Goal: Task Accomplishment & Management: Manage account settings

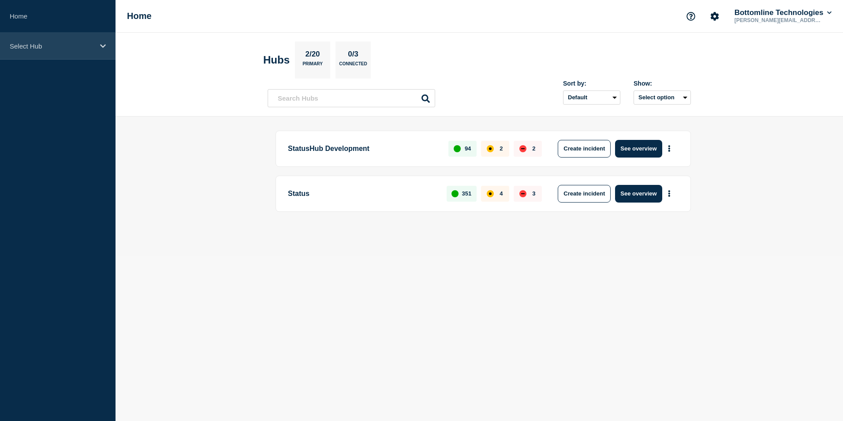
click at [104, 47] on icon at bounding box center [103, 46] width 6 height 7
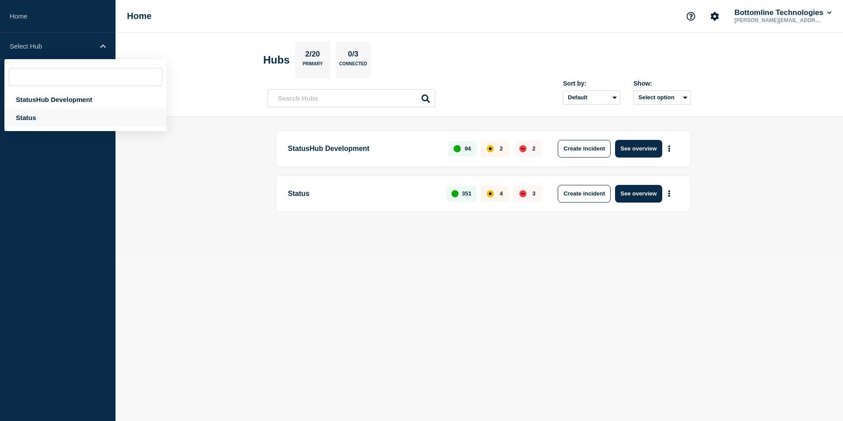
click at [20, 121] on div "Status" at bounding box center [85, 118] width 162 height 18
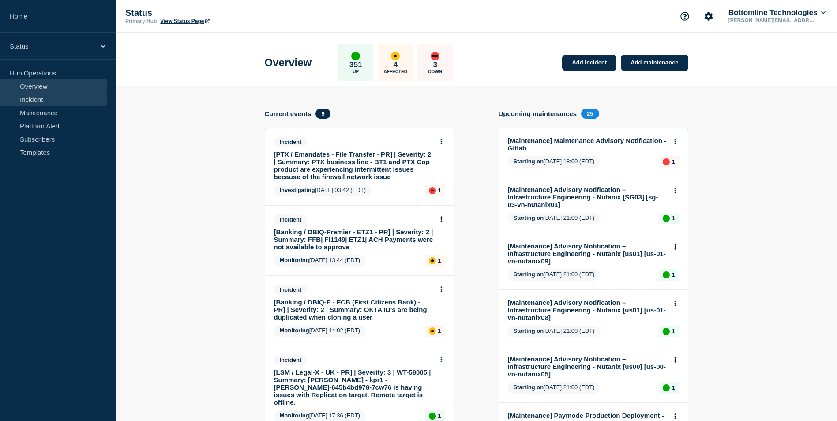
click at [20, 98] on link "Incident" at bounding box center [53, 99] width 107 height 13
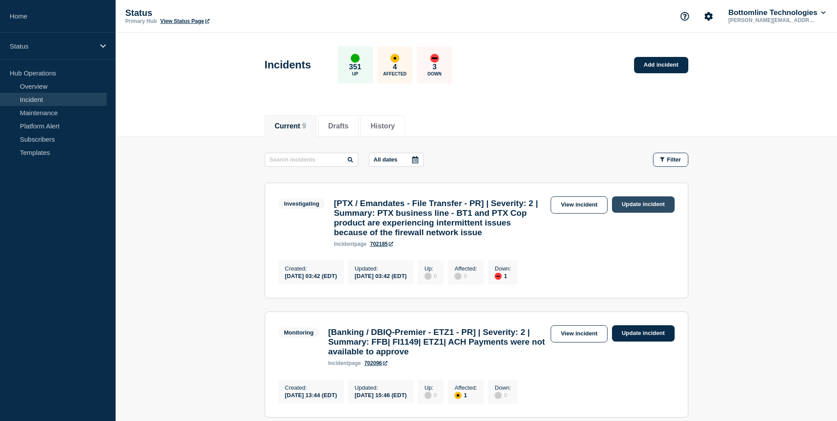
click at [641, 206] on link "Update incident" at bounding box center [643, 204] width 63 height 16
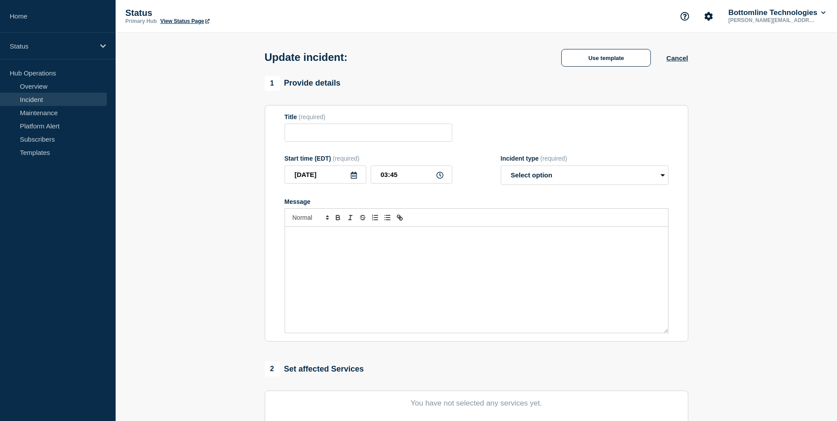
type input "[PTX / Emandates - File Transfer - PR] | Severity: 2 | Summary: PTX business li…"
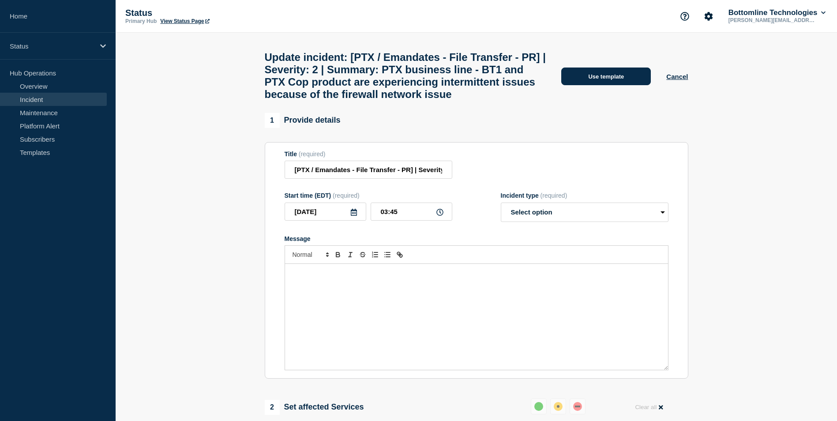
click at [595, 85] on button "Use template" at bounding box center [606, 76] width 90 height 18
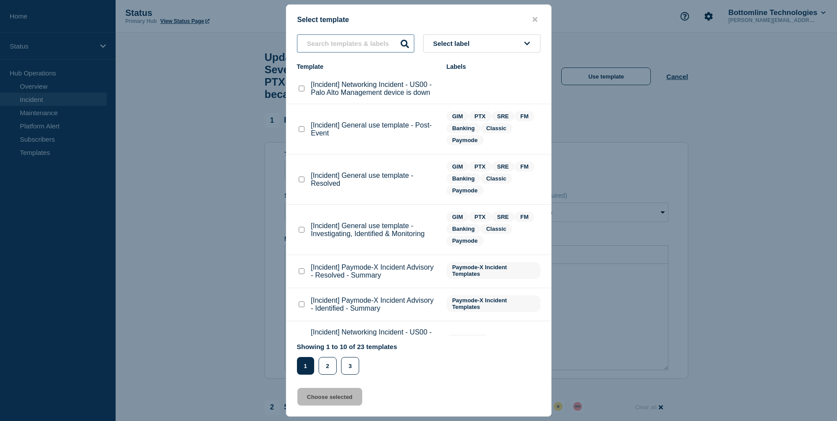
click at [342, 49] on input "text" at bounding box center [355, 43] width 117 height 18
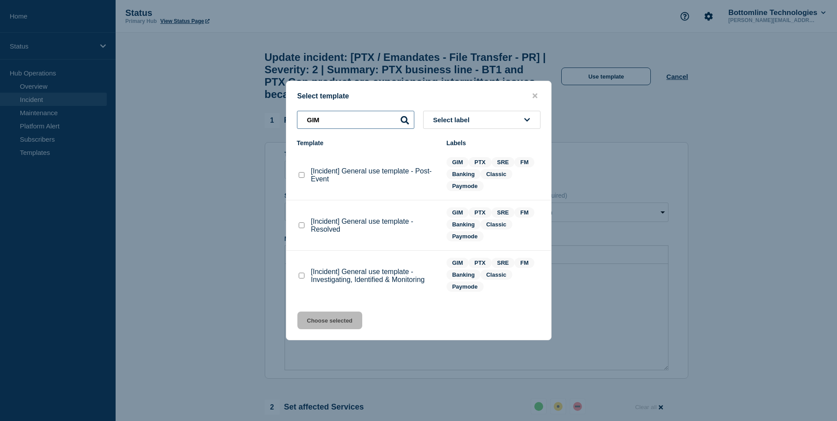
type input "GIM"
click at [302, 277] on checkbox"] "[Incident] General use template - Investigating, Identified & Monitoring checkb…" at bounding box center [302, 276] width 6 height 6
checkbox checkbox"] "true"
click at [331, 325] on button "Choose selected" at bounding box center [329, 320] width 65 height 18
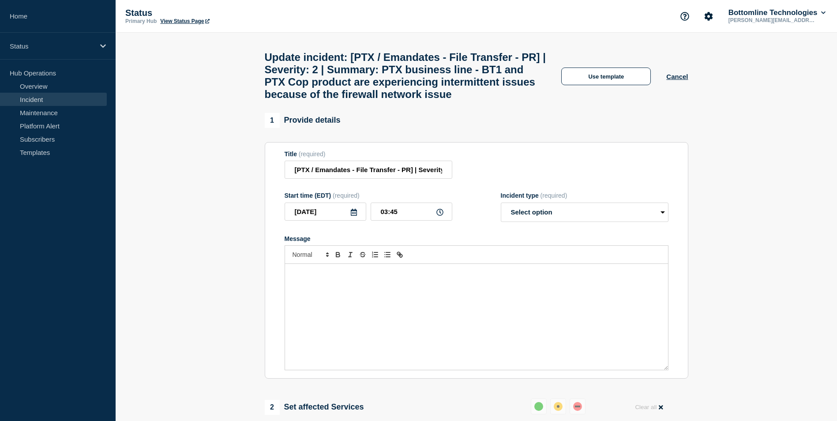
select select "investigating"
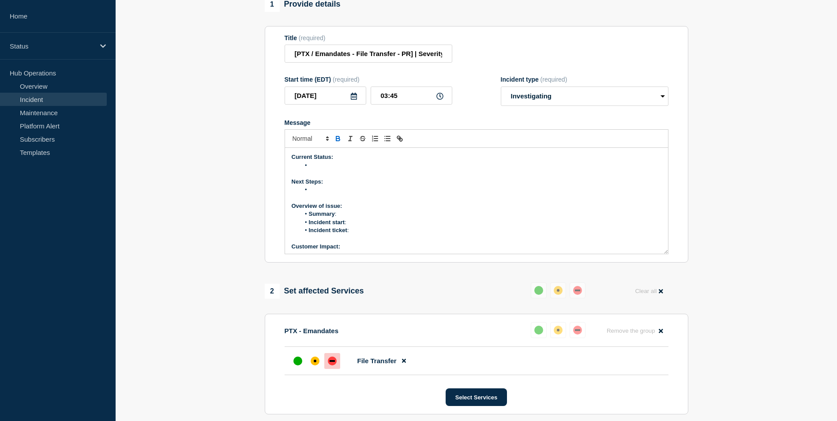
scroll to position [132, 0]
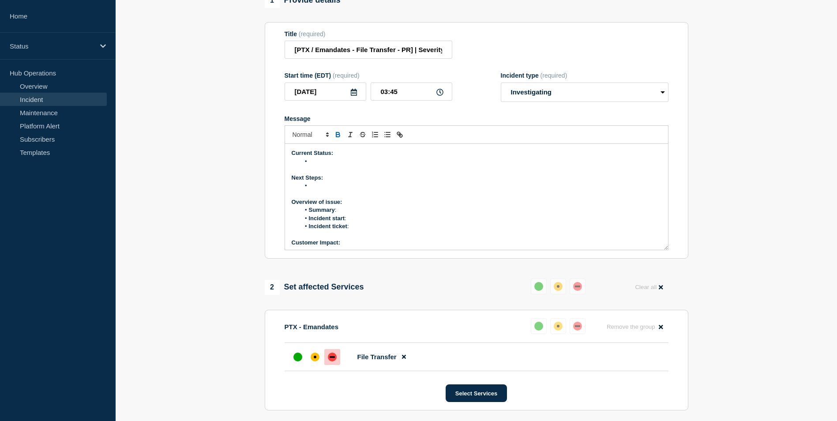
click at [317, 165] on li "Message" at bounding box center [480, 161] width 361 height 8
click at [356, 162] on p "Overview of issue:" at bounding box center [477, 158] width 370 height 8
click at [353, 170] on li "Summary :" at bounding box center [480, 166] width 361 height 8
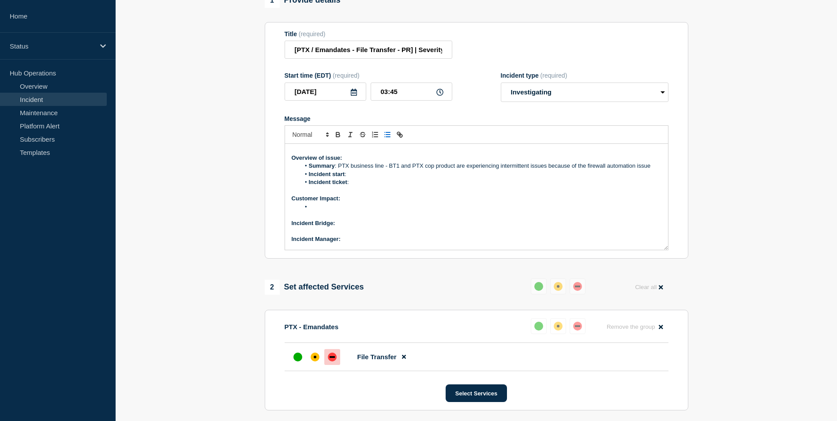
click at [356, 178] on li "Incident start :" at bounding box center [480, 174] width 361 height 8
click at [361, 186] on li "Incident ticket :" at bounding box center [480, 182] width 361 height 8
drag, startPoint x: 350, startPoint y: 191, endPoint x: 385, endPoint y: 192, distance: 34.4
click at [385, 186] on li "Incident ticket : WT-58148" at bounding box center [480, 182] width 361 height 8
click at [398, 139] on icon "Toggle link" at bounding box center [400, 135] width 8 height 8
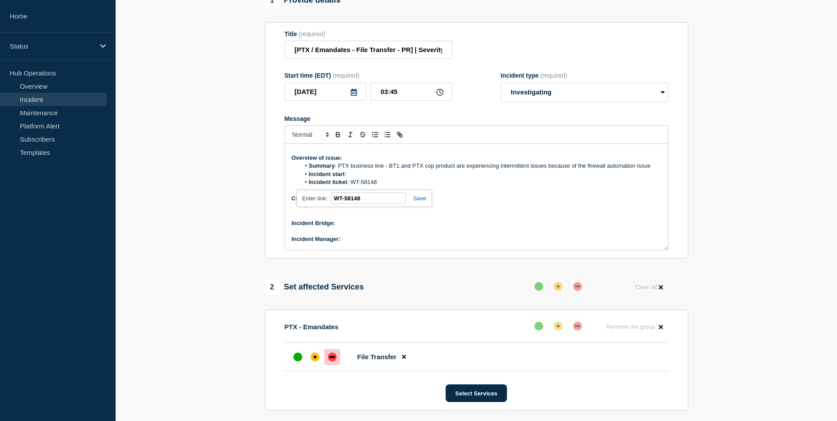
click at [422, 202] on link at bounding box center [416, 198] width 20 height 7
click at [321, 211] on li "Message" at bounding box center [480, 207] width 361 height 8
click at [341, 227] on p "Incident Bridge:" at bounding box center [477, 223] width 370 height 8
drag, startPoint x: 336, startPoint y: 234, endPoint x: 367, endPoint y: 234, distance: 30.9
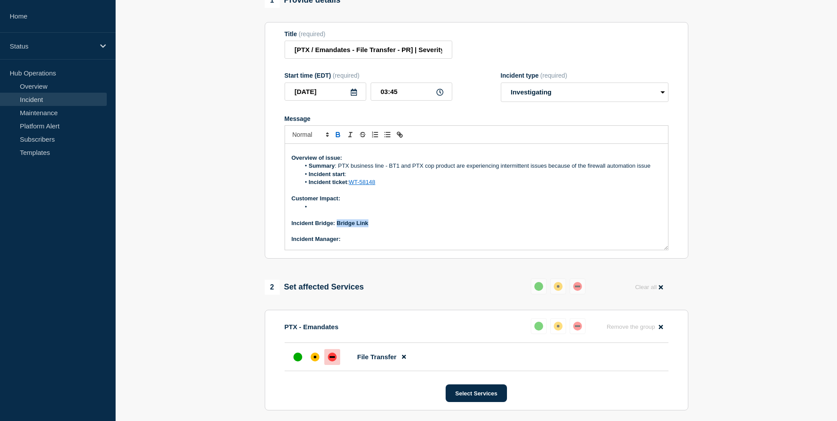
click at [367, 226] on strong "Incident Bridge: Bridge Link" at bounding box center [330, 223] width 77 height 7
click at [401, 139] on icon "Toggle link" at bounding box center [400, 135] width 8 height 8
type input "Bridge Link"
paste input "https://teams.microsoft.com/l/message/19:00723f75807144278d7af87f53916309@threa…"
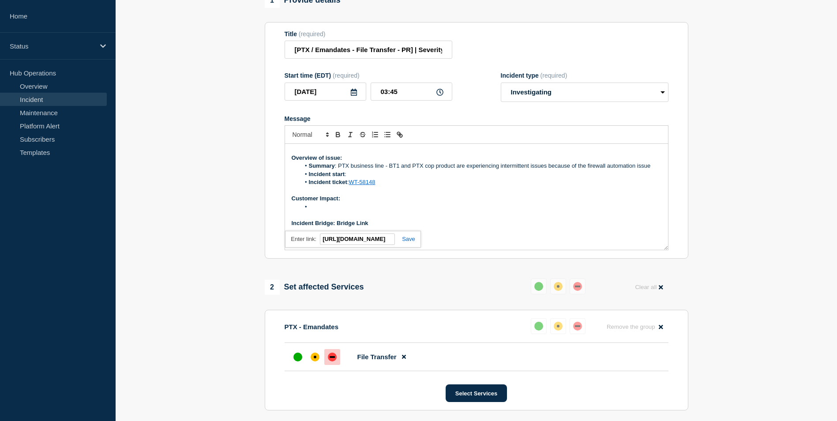
type input "https://teams.microsoft.com/l/message/19:00723f75807144278d7af87f53916309@threa…"
click at [408, 242] on link at bounding box center [405, 239] width 20 height 7
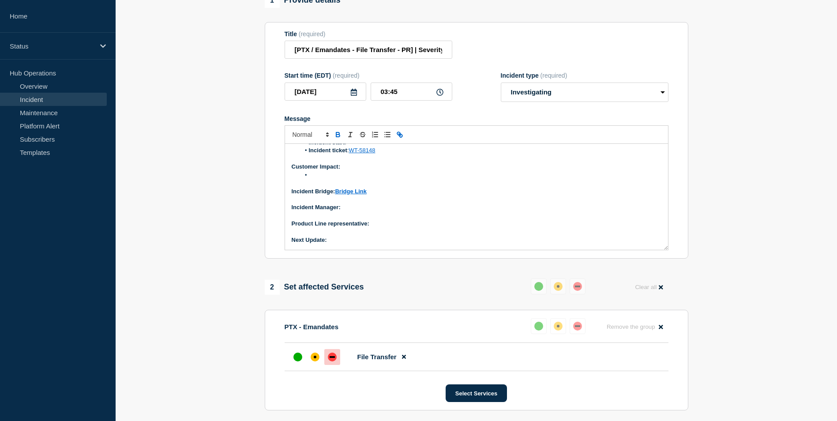
click at [349, 220] on p "Message" at bounding box center [477, 216] width 370 height 8
click at [347, 211] on p "Incident Manager:" at bounding box center [477, 207] width 370 height 8
click at [378, 228] on p "Product Line representative:" at bounding box center [477, 224] width 370 height 8
click at [387, 228] on p "Product Line representative: Ut" at bounding box center [477, 224] width 370 height 8
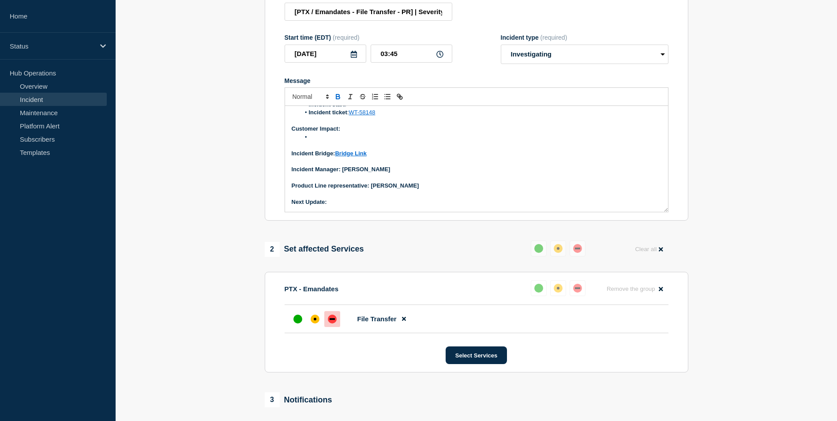
scroll to position [221, 0]
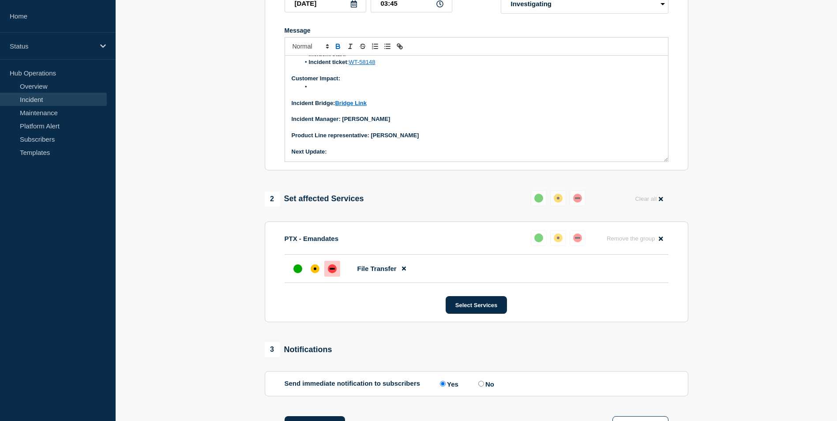
click at [338, 156] on p "Next Update:" at bounding box center [477, 152] width 370 height 8
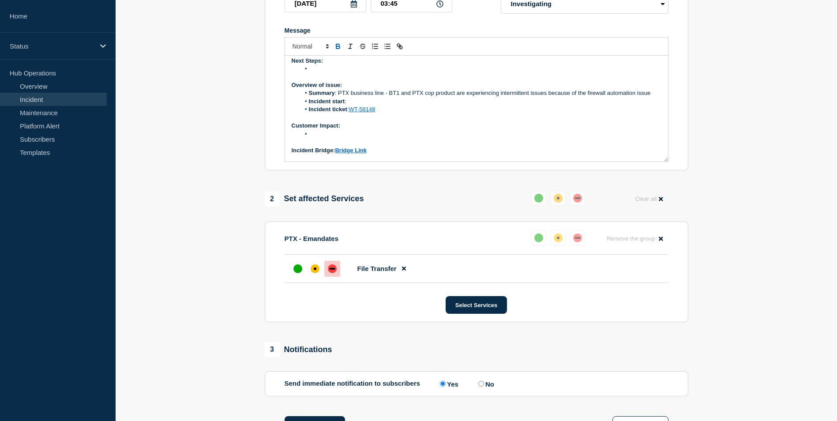
scroll to position [44, 0]
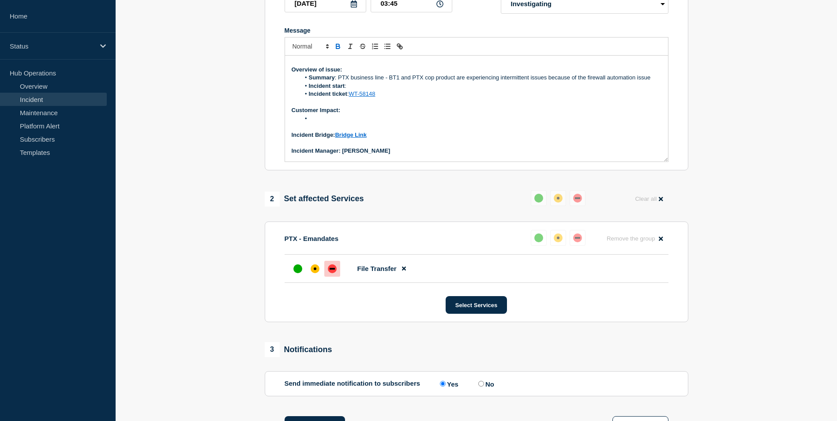
click at [317, 123] on li "Message" at bounding box center [480, 119] width 361 height 8
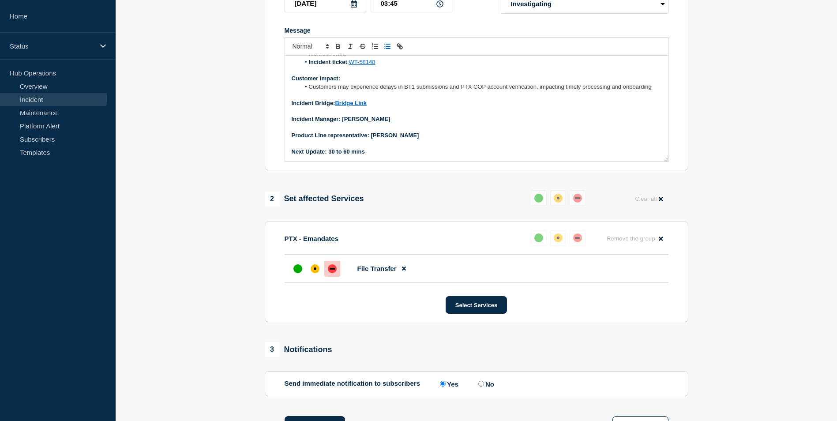
scroll to position [132, 0]
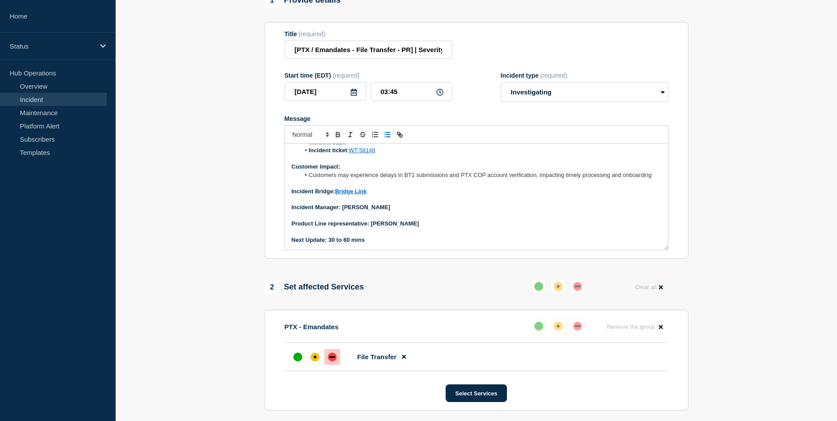
click at [464, 203] on p "Message" at bounding box center [477, 199] width 370 height 8
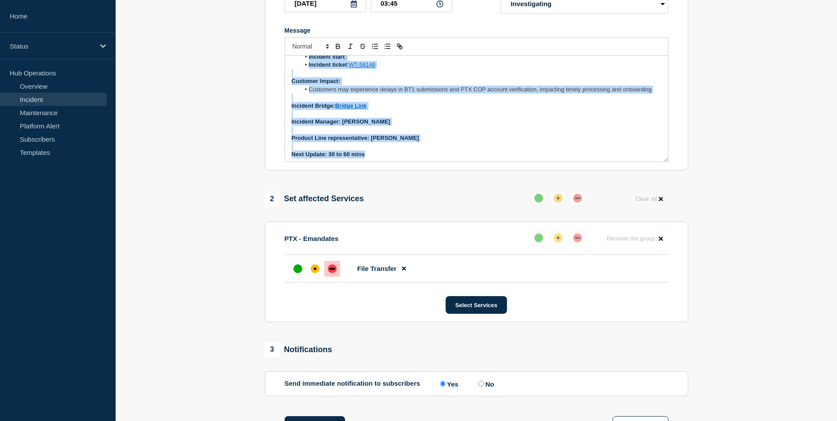
scroll to position [76, 0]
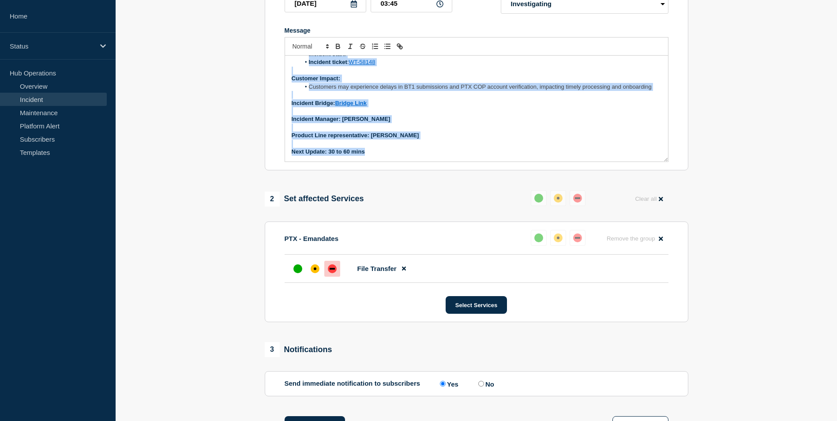
drag, startPoint x: 290, startPoint y: 75, endPoint x: 449, endPoint y: 175, distance: 187.9
click at [463, 191] on div "1 Provide details Title (required) [PTX / Emandates - File Transfer - PR] | Sev…" at bounding box center [476, 216] width 434 height 623
copy div "Current Status: The investigation is going on Next Steps: Overview of issue: Su…"
click at [521, 107] on p "Incident Bridge: Bridge Link" at bounding box center [477, 103] width 370 height 8
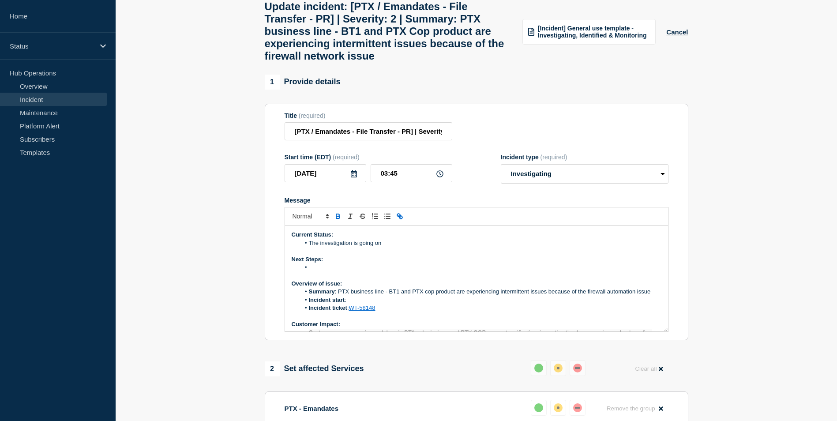
scroll to position [44, 0]
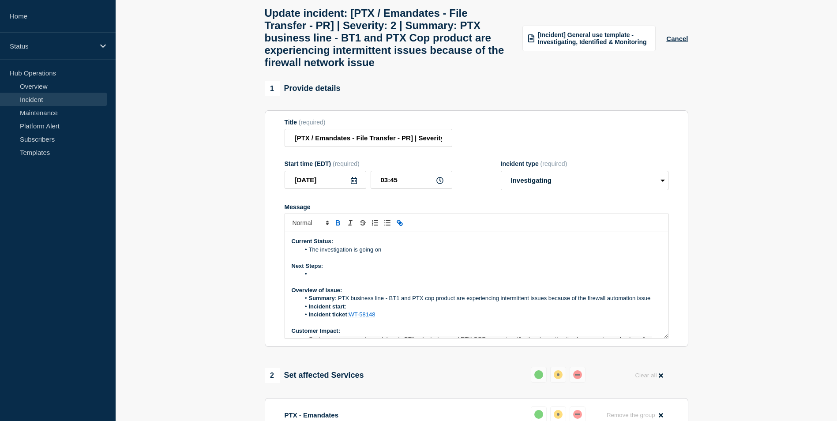
click at [319, 278] on li "Message" at bounding box center [480, 274] width 361 height 8
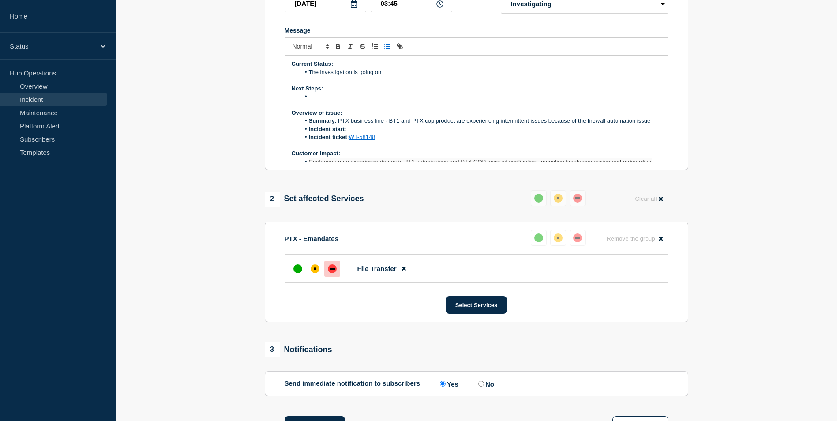
scroll to position [0, 0]
click at [321, 101] on li "Message" at bounding box center [480, 98] width 361 height 8
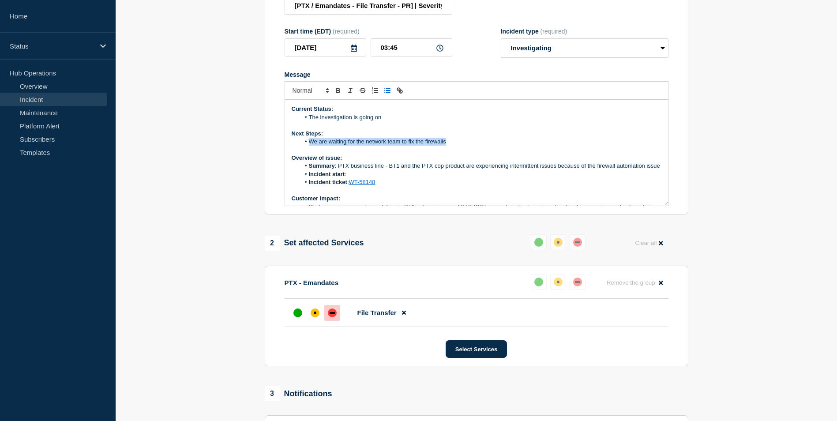
drag, startPoint x: 310, startPoint y: 154, endPoint x: 452, endPoint y: 152, distance: 142.0
click at [452, 146] on li "We are waiting for the network team to fix the firewalls" at bounding box center [480, 142] width 361 height 8
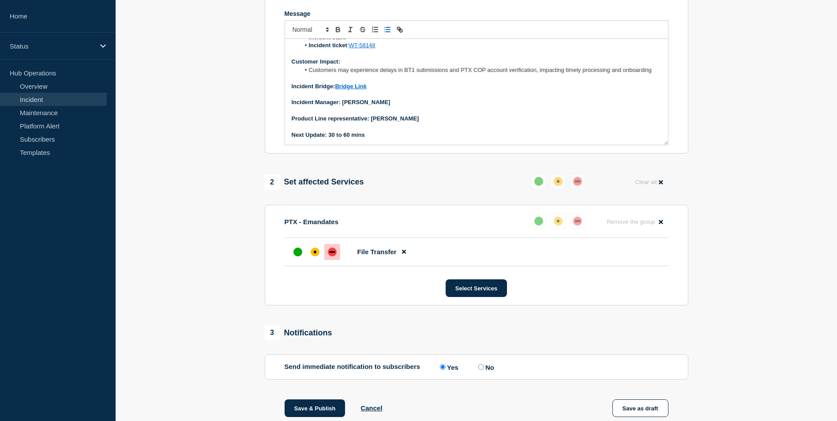
scroll to position [309, 0]
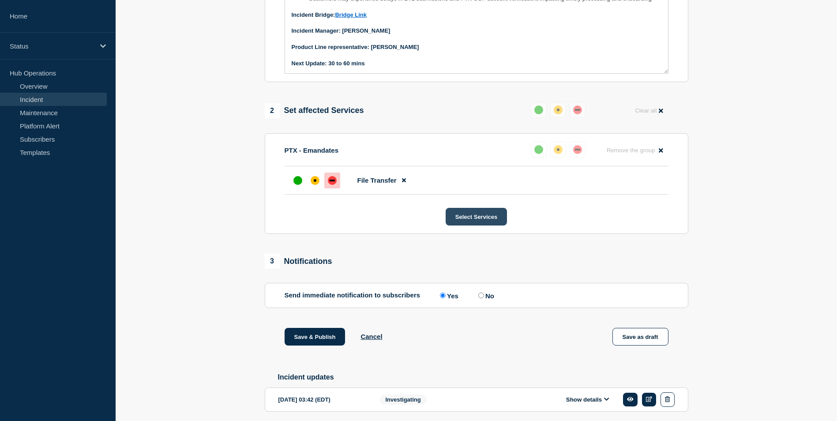
click at [466, 225] on button "Select Services" at bounding box center [476, 217] width 61 height 18
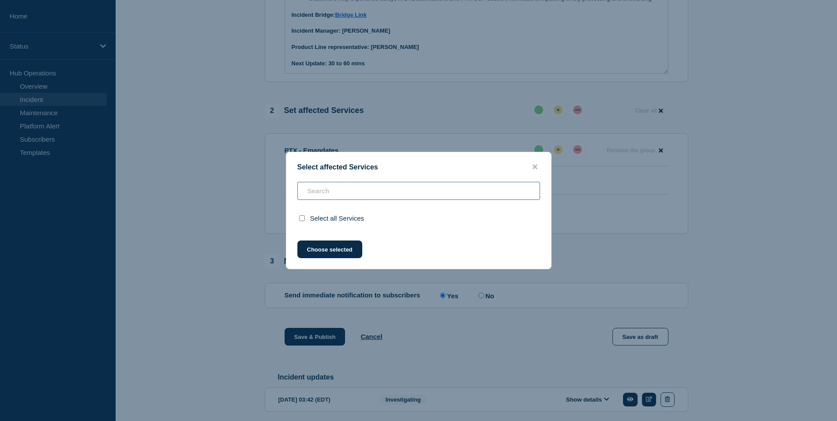
click at [374, 193] on input "text" at bounding box center [418, 191] width 243 height 18
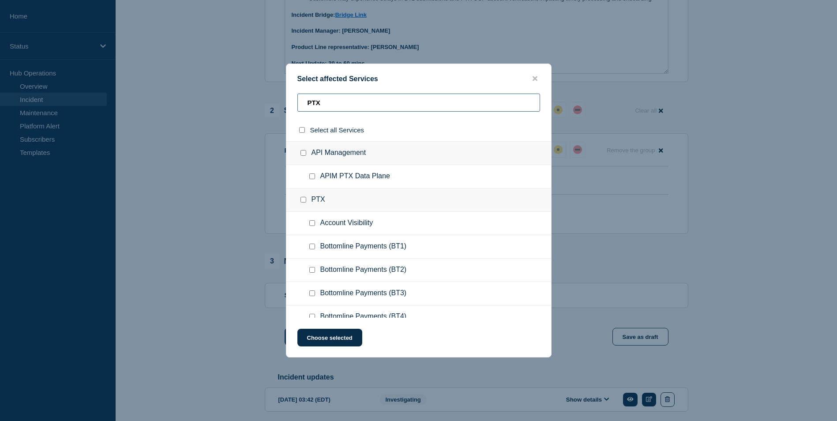
type input "PTX"
click at [312, 248] on input "Bottomline Payments (BT1) checkbox" at bounding box center [312, 246] width 6 height 6
checkbox input "true"
click at [324, 342] on button "Choose selected" at bounding box center [329, 338] width 65 height 18
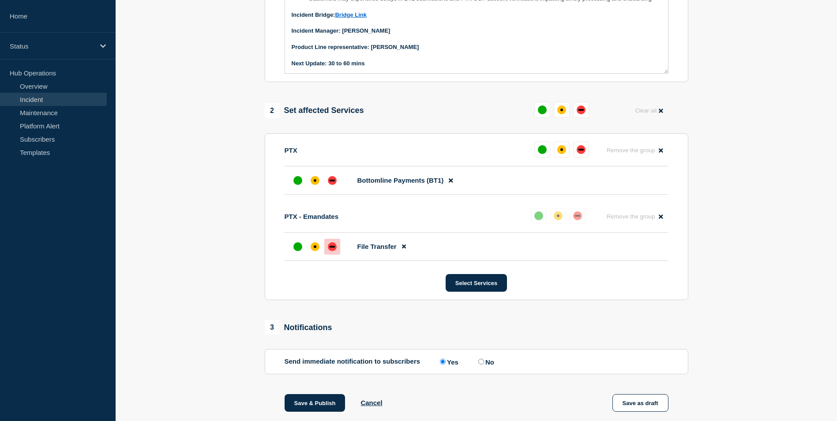
click at [402, 249] on icon at bounding box center [404, 246] width 4 height 6
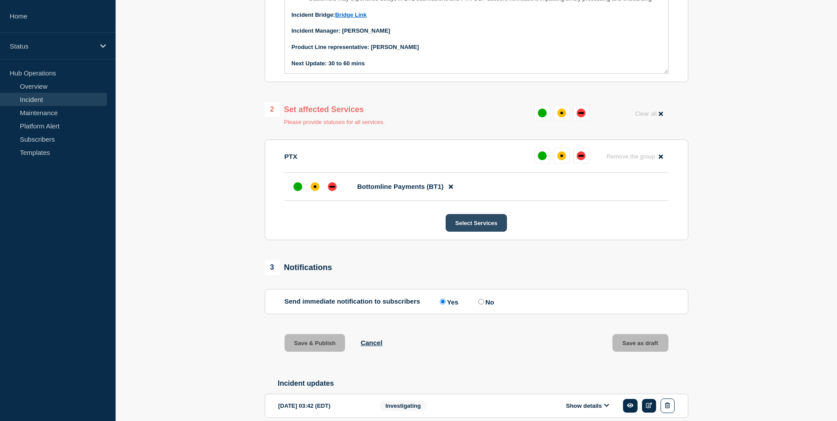
click at [473, 232] on button "Select Services" at bounding box center [476, 223] width 61 height 18
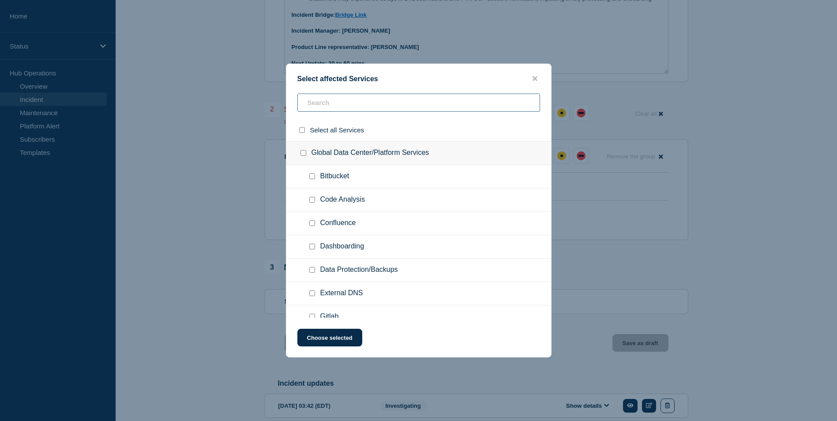
click at [341, 102] on input "text" at bounding box center [418, 103] width 243 height 18
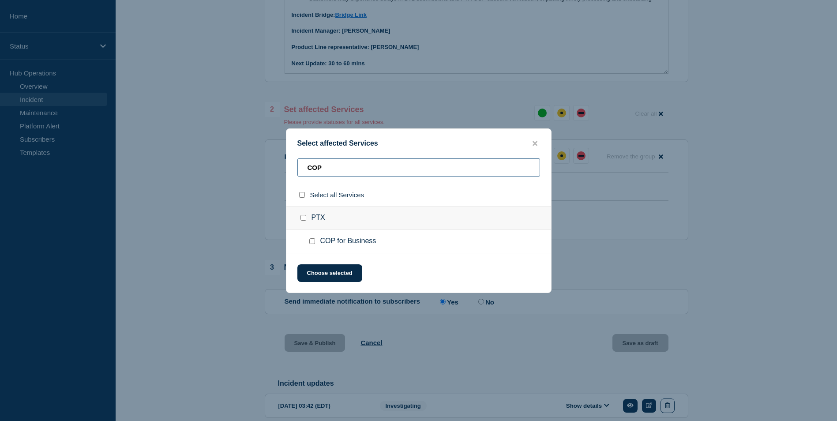
type input "COP"
click at [313, 243] on input "COP for Business checkbox" at bounding box center [312, 241] width 6 height 6
checkbox input "true"
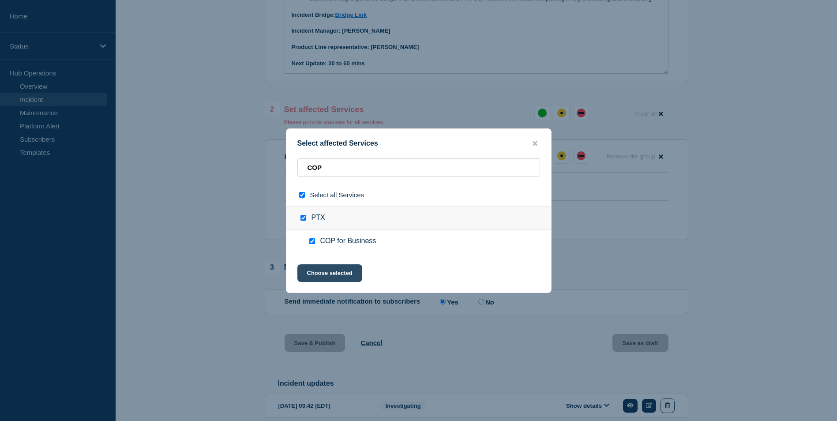
click at [337, 279] on button "Choose selected" at bounding box center [329, 273] width 65 height 18
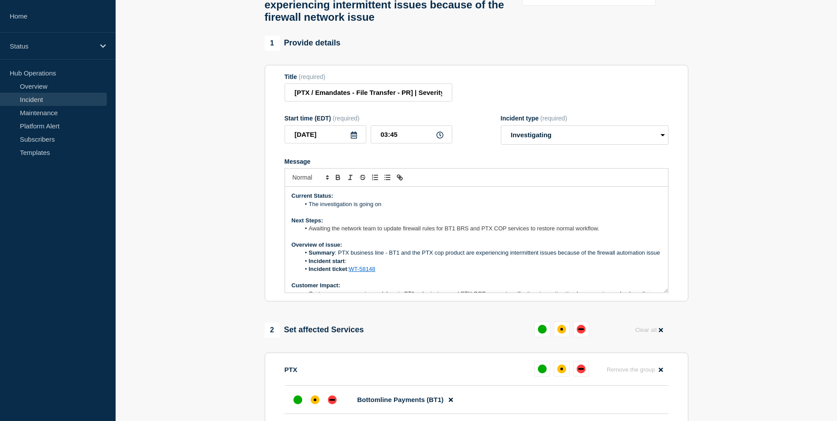
scroll to position [88, 0]
click at [363, 258] on li "Summary : PTX business line - BT1 and the PTX cop product are experiencing inte…" at bounding box center [480, 254] width 361 height 8
click at [363, 266] on li "Incident start :" at bounding box center [480, 262] width 361 height 8
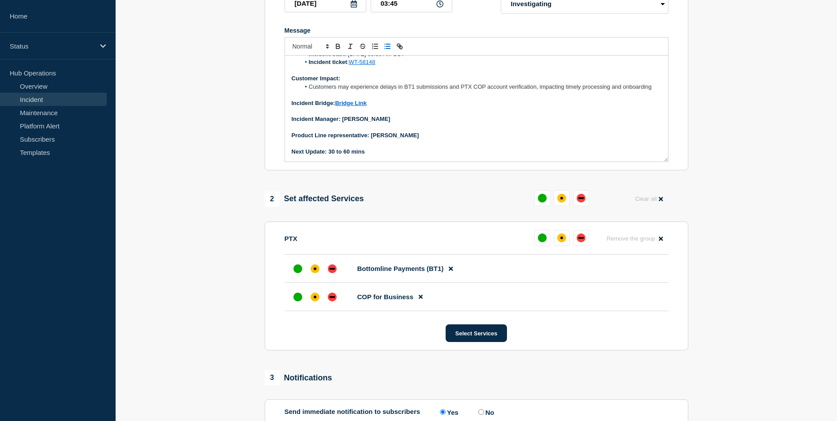
scroll to position [382, 0]
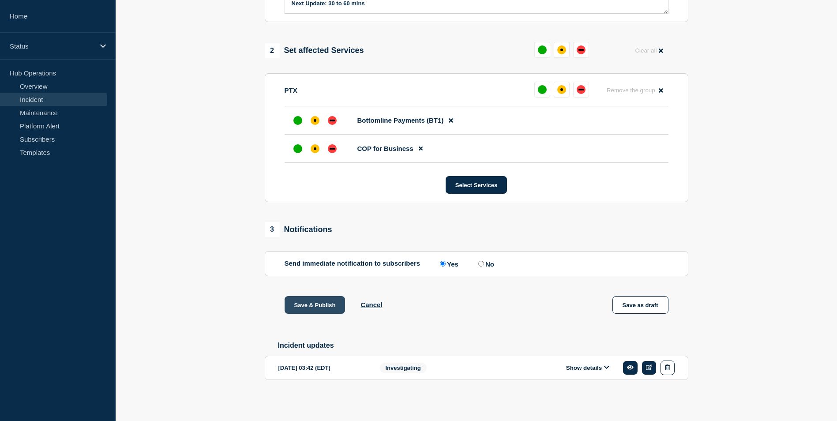
click at [321, 300] on button "Save & Publish" at bounding box center [315, 305] width 61 height 18
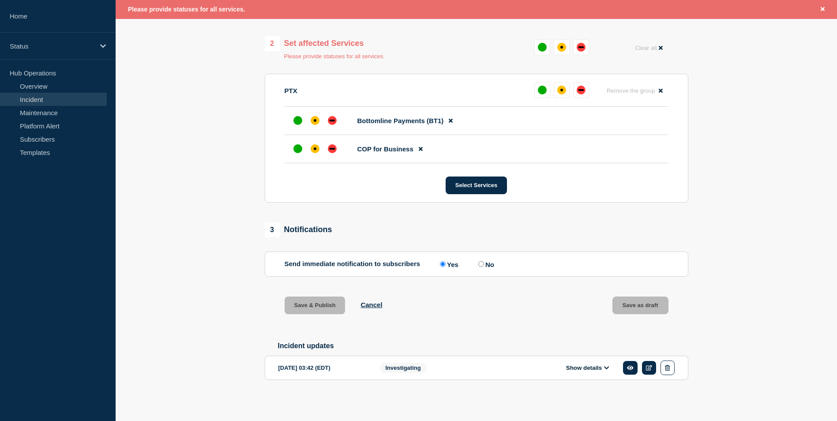
scroll to position [356, 0]
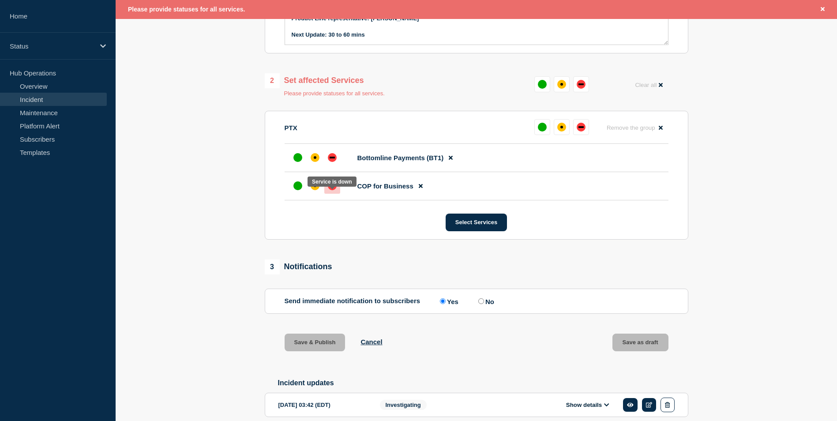
click at [335, 190] on div "down" at bounding box center [332, 185] width 9 height 9
click at [332, 162] on div "down" at bounding box center [332, 157] width 9 height 9
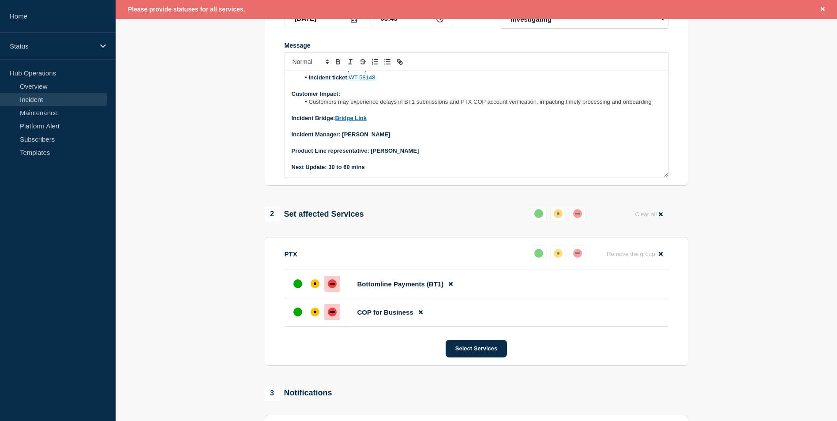
scroll to position [312, 0]
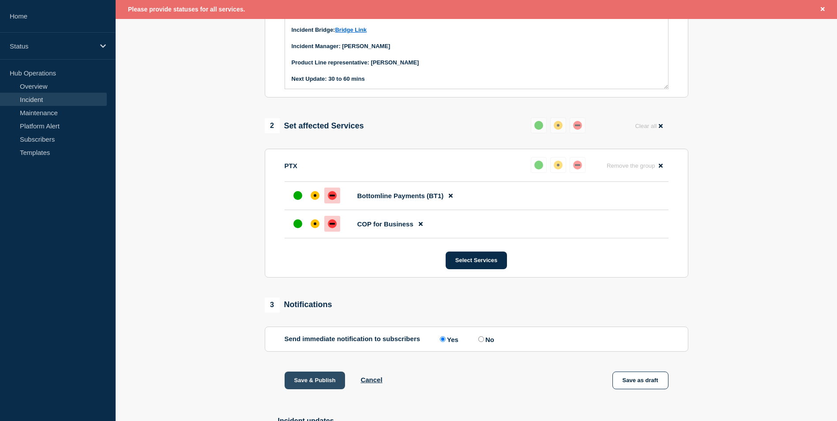
click at [318, 389] on button "Save & Publish" at bounding box center [315, 380] width 61 height 18
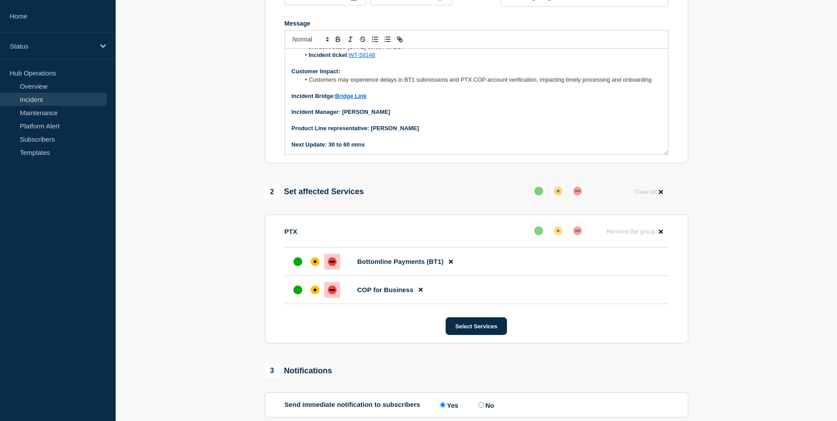
scroll to position [161, 0]
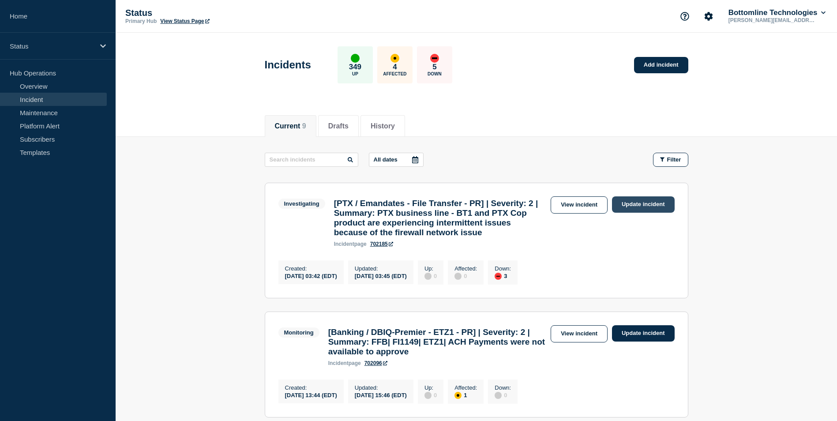
click at [643, 202] on link "Update incident" at bounding box center [643, 204] width 63 height 16
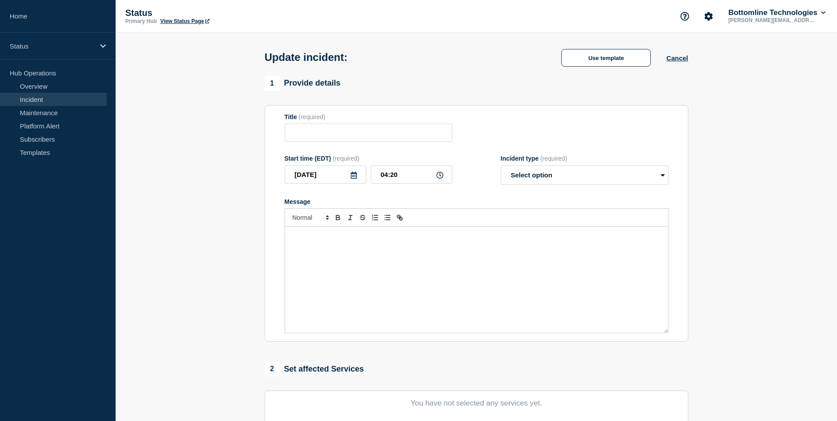
type input "[PTX / Emandates - File Transfer - PR] | Severity: 2 | Summary: PTX business li…"
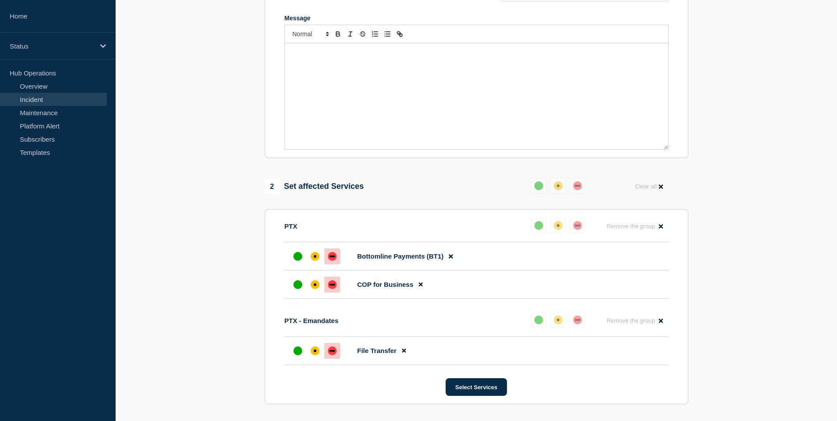
scroll to position [353, 0]
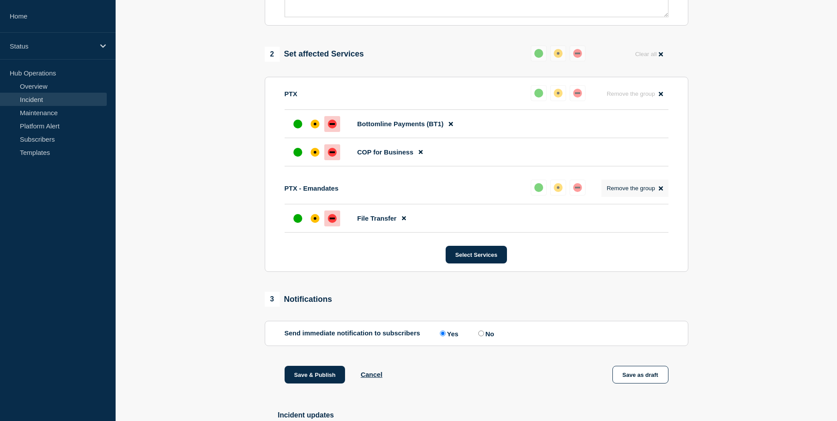
click at [661, 191] on icon at bounding box center [661, 188] width 4 height 6
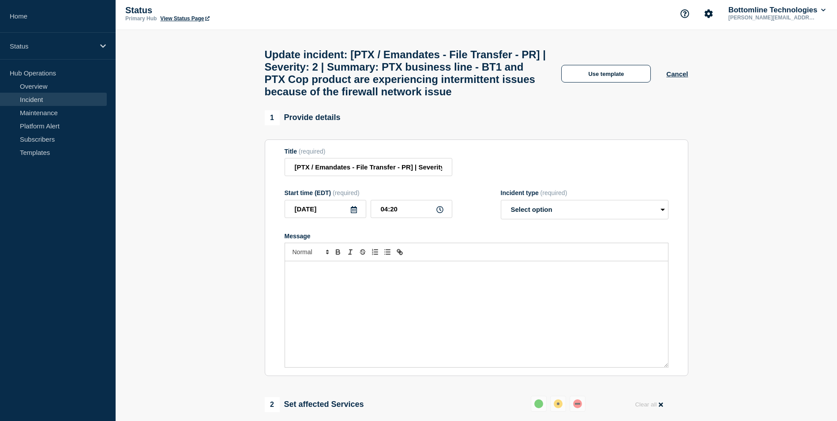
scroll to position [0, 0]
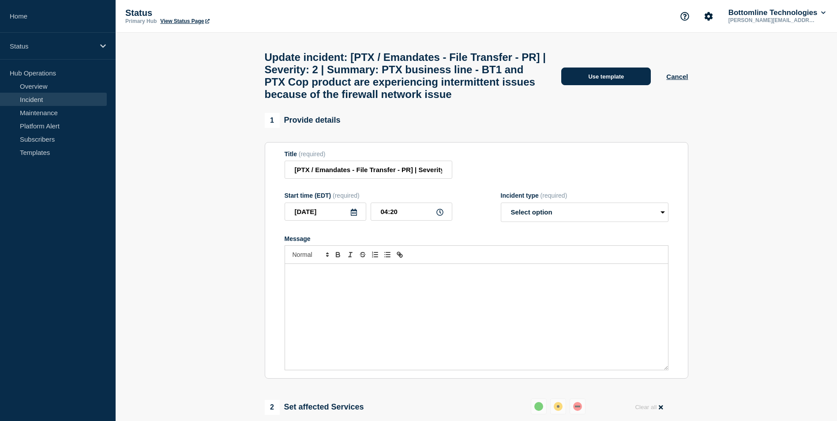
click at [605, 85] on button "Use template" at bounding box center [606, 76] width 90 height 18
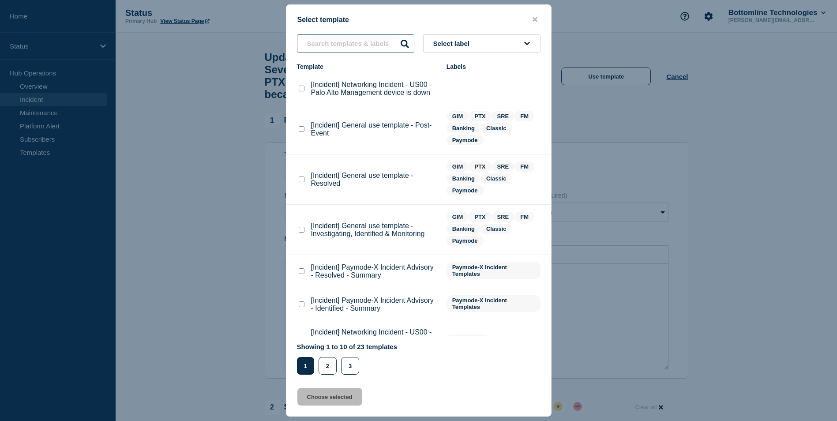
click at [359, 43] on input "text" at bounding box center [355, 43] width 117 height 18
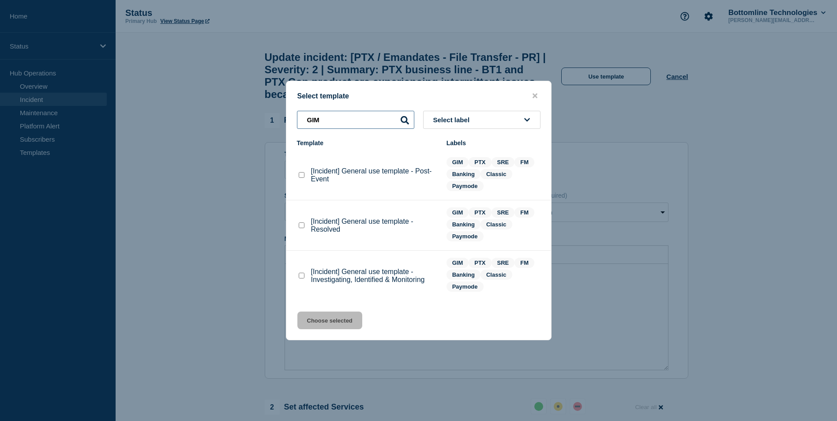
type input "GIM"
click at [302, 225] on checkbox"] "[Incident] General use template - Resolved checkbox" at bounding box center [302, 225] width 6 height 6
checkbox checkbox"] "true"
click at [347, 316] on button "Choose selected" at bounding box center [329, 320] width 65 height 18
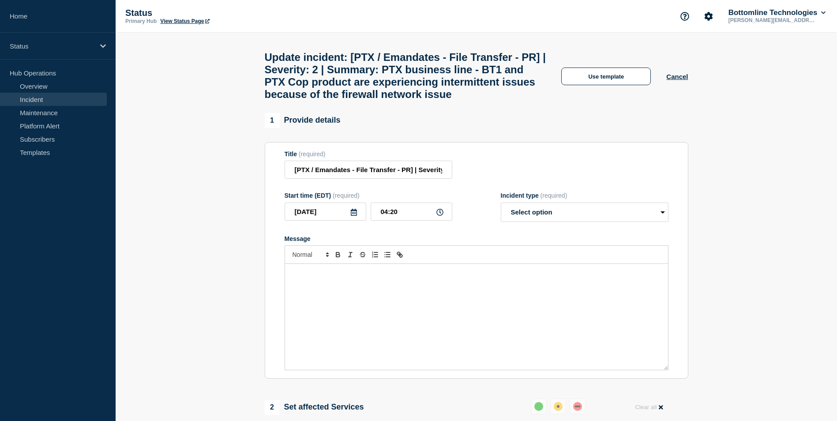
select select "resolved"
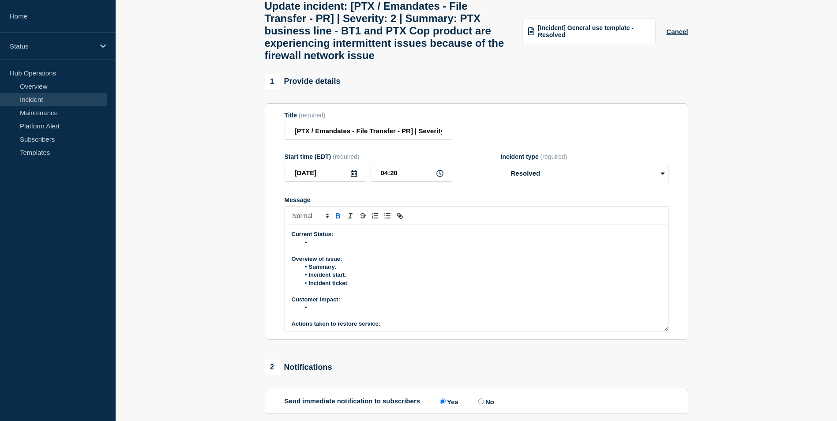
scroll to position [132, 0]
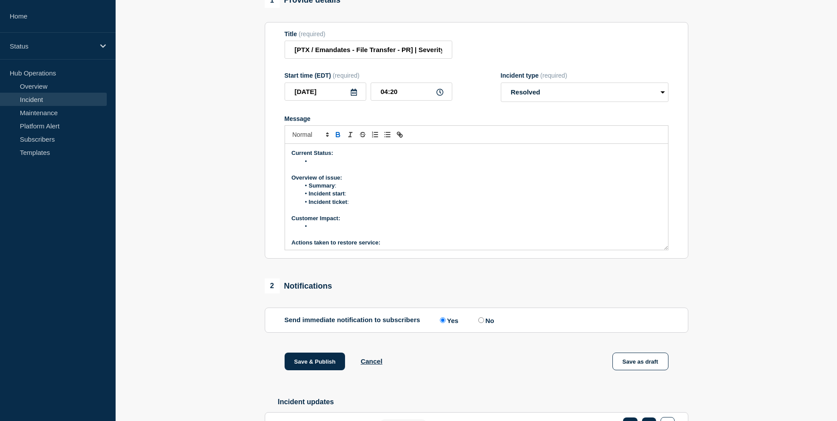
click at [321, 165] on li "Message" at bounding box center [480, 161] width 361 height 8
click at [194, 275] on section "1 Provide details Title (required) [PTX / Emandates - File Transfer - PR] | Sev…" at bounding box center [476, 243] width 721 height 500
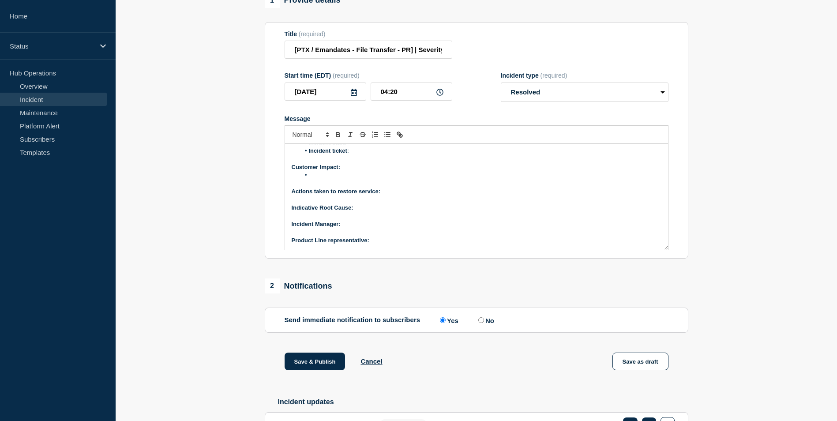
click at [358, 212] on p "Indicative Root Cause:" at bounding box center [477, 208] width 370 height 8
click at [386, 135] on line "Toggle bulleted list" at bounding box center [388, 135] width 4 height 0
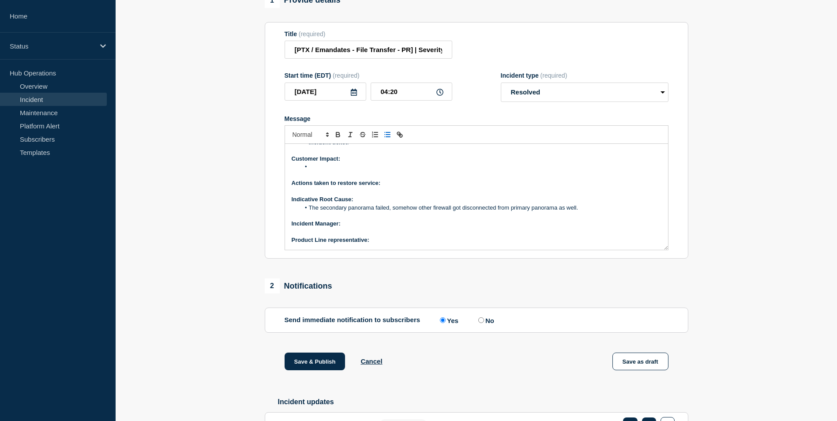
click at [350, 236] on p "Message" at bounding box center [477, 232] width 370 height 8
click at [348, 228] on p "﻿Incident Manager:" at bounding box center [477, 224] width 370 height 8
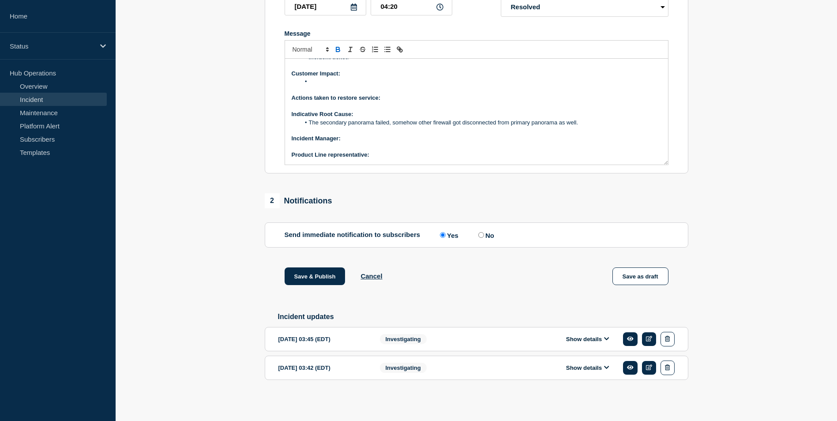
scroll to position [231, 0]
click at [602, 337] on button "Show details" at bounding box center [587, 338] width 49 height 7
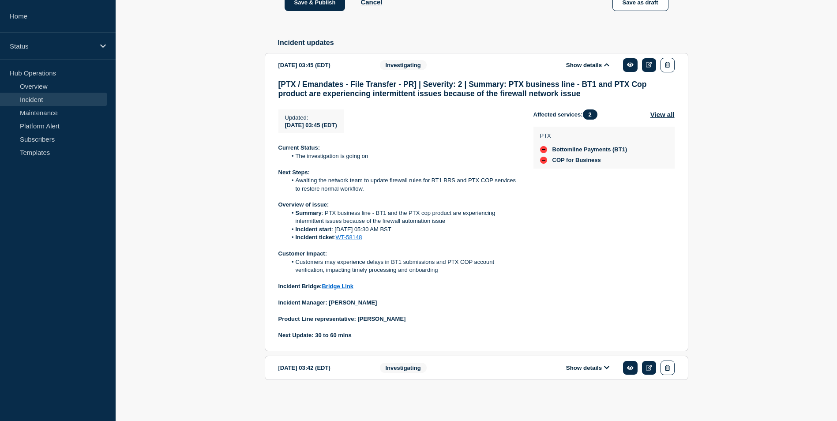
scroll to position [506, 0]
drag, startPoint x: 344, startPoint y: 302, endPoint x: 372, endPoint y: 303, distance: 28.3
click at [372, 303] on p "Incident Manager: Sweta Swain" at bounding box center [398, 303] width 241 height 8
copy strong "Sweta Swain"
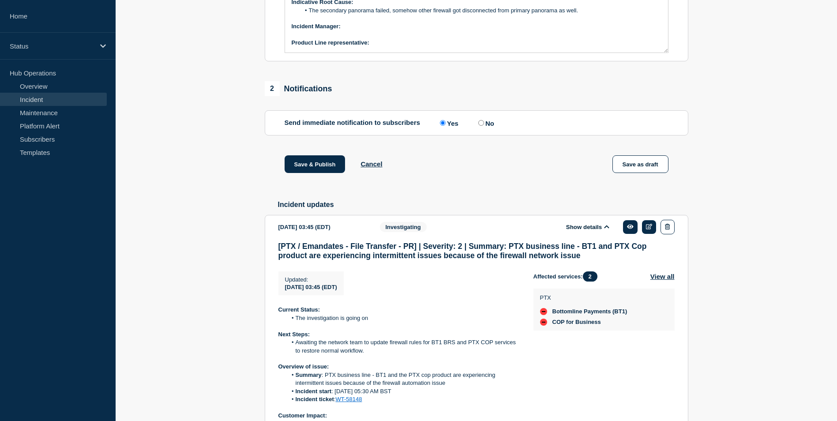
scroll to position [153, 0]
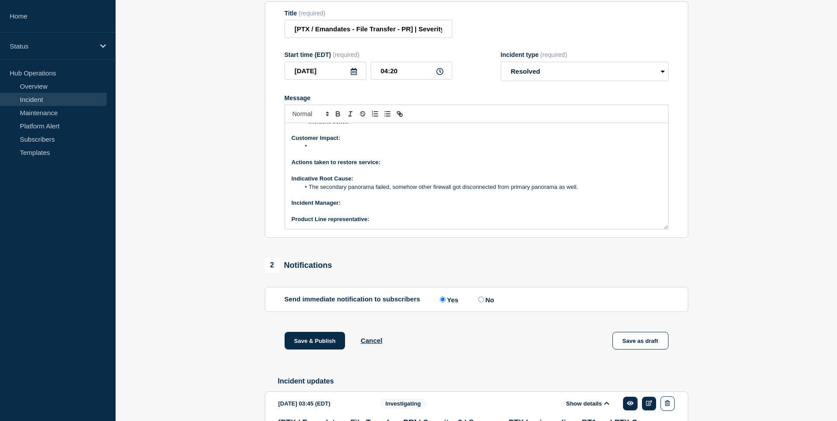
click at [354, 207] on p "﻿Incident Manager:" at bounding box center [477, 203] width 370 height 8
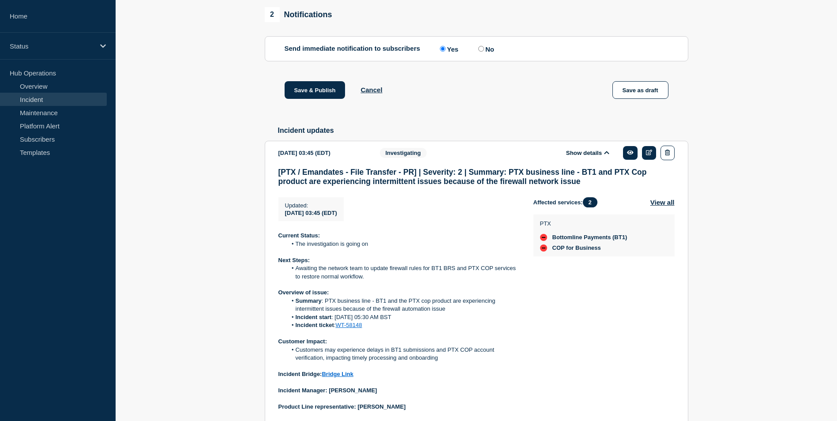
scroll to position [462, 0]
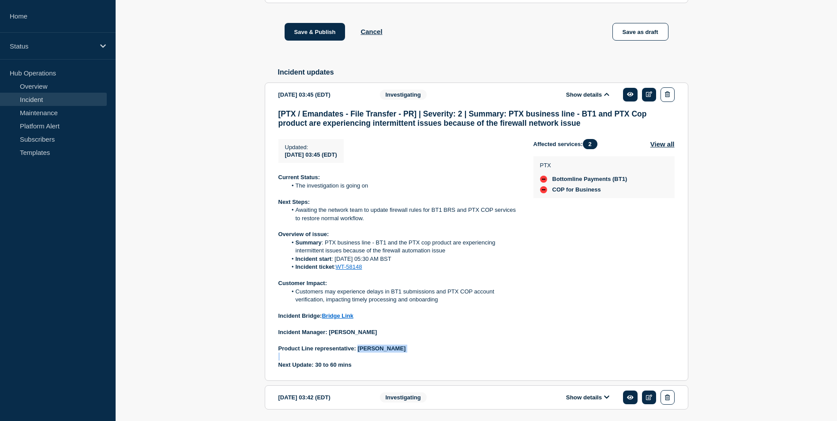
drag, startPoint x: 359, startPoint y: 359, endPoint x: 398, endPoint y: 370, distance: 40.7
click at [398, 369] on div "Current Status: The investigation is going on Next Steps: Awaiting the network …" at bounding box center [398, 270] width 241 height 195
copy strong "Utkarsh Gupta"
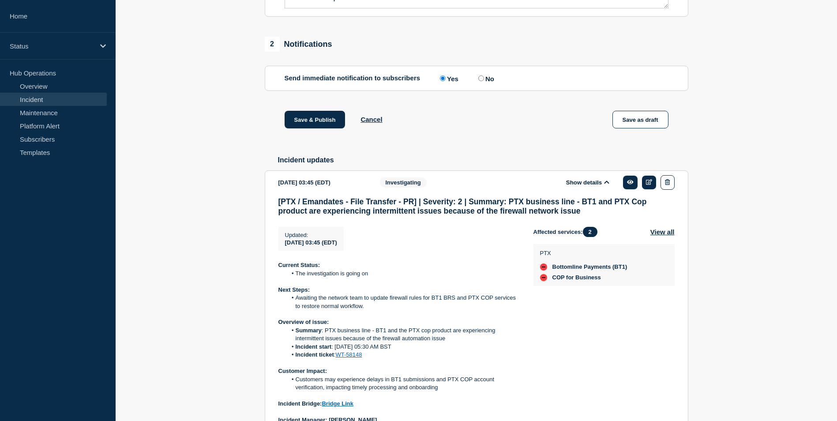
scroll to position [285, 0]
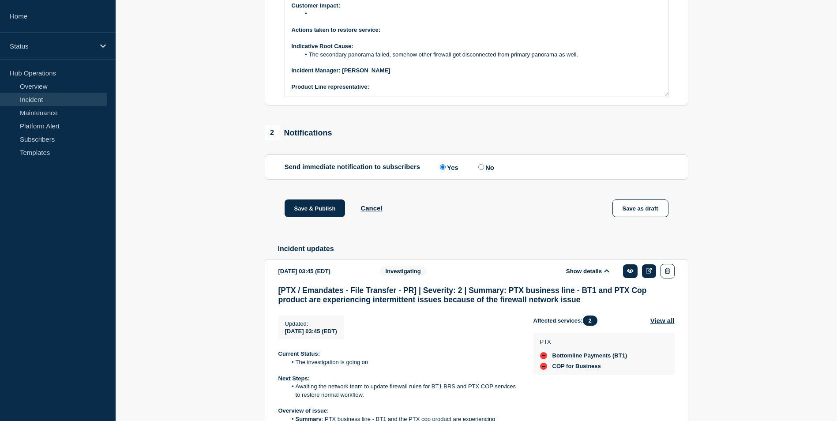
click at [378, 91] on p "Product Line representative:" at bounding box center [477, 87] width 370 height 8
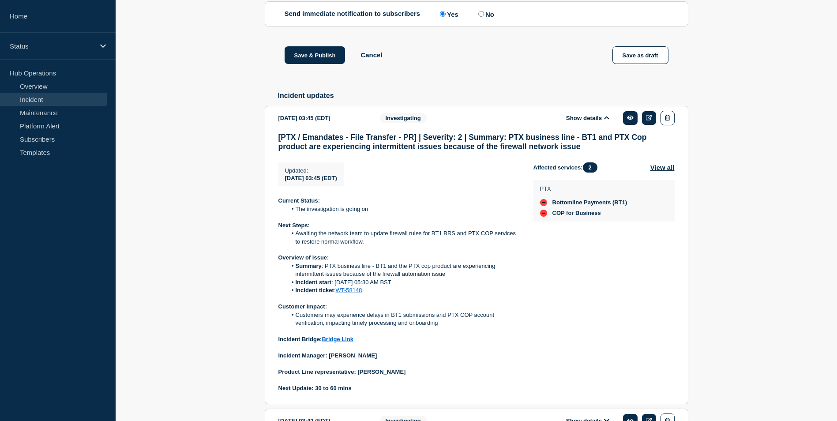
scroll to position [488, 0]
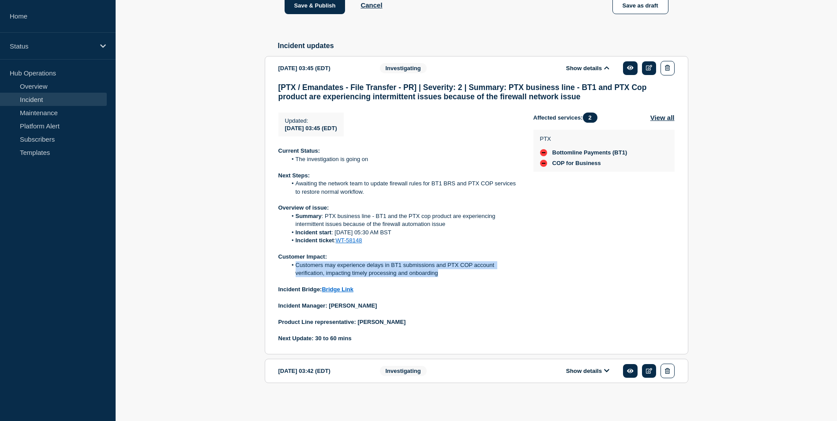
drag, startPoint x: 296, startPoint y: 279, endPoint x: 438, endPoint y: 292, distance: 142.6
click at [438, 277] on li "Customers may experience delays in BT1 submissions and PTX COP account verifica…" at bounding box center [403, 269] width 232 height 16
copy li "Customers may experience delays in BT1 submissions and PTX COP account verifica…"
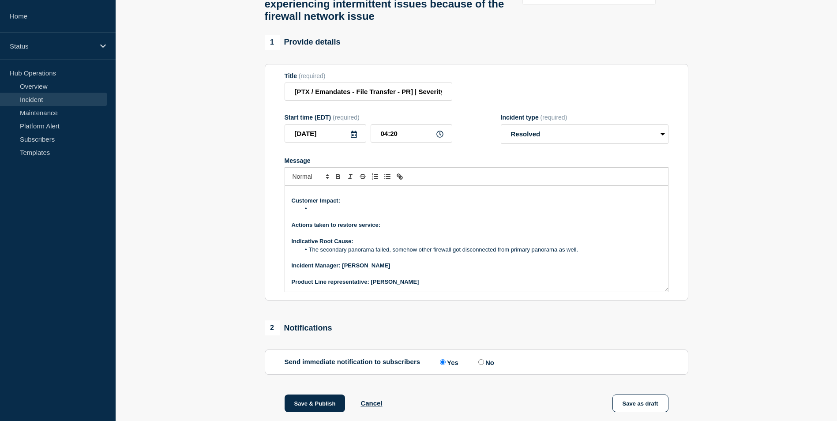
scroll to position [91, 0]
click at [315, 204] on p "Customer Impact:" at bounding box center [477, 200] width 370 height 8
click at [319, 212] on li "Message" at bounding box center [480, 208] width 361 height 8
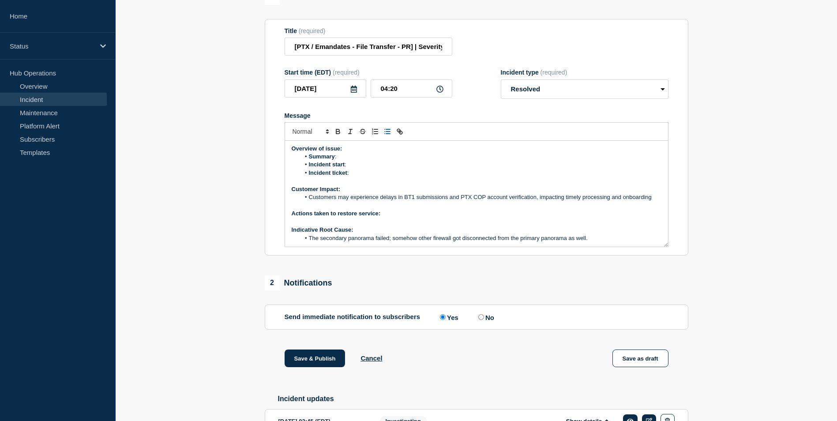
scroll to position [0, 0]
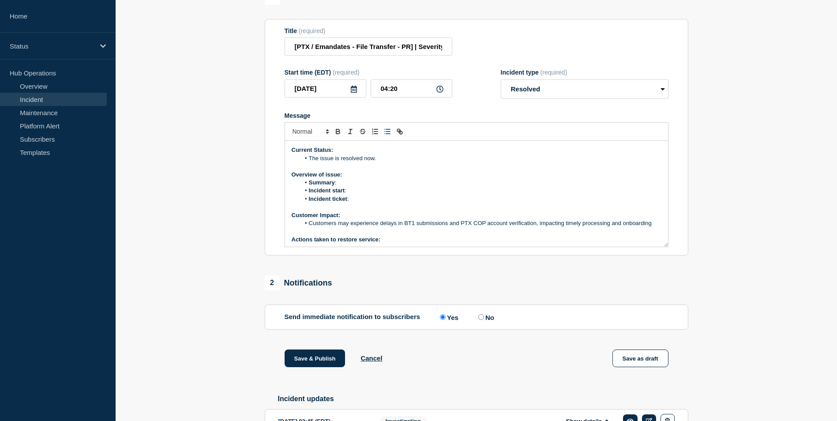
click at [348, 187] on li "Summary :" at bounding box center [480, 183] width 361 height 8
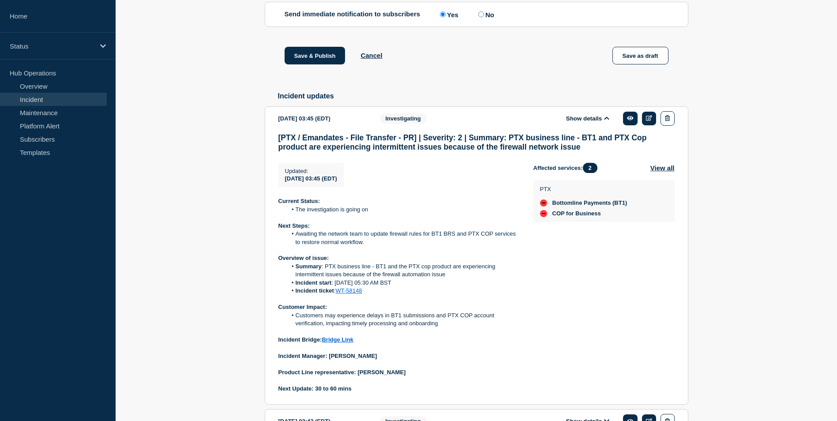
scroll to position [506, 0]
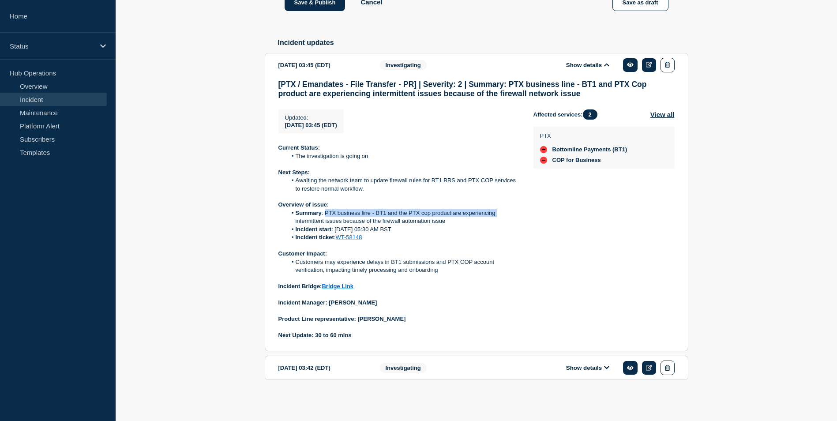
drag, startPoint x: 325, startPoint y: 212, endPoint x: 499, endPoint y: 210, distance: 173.8
click at [499, 210] on li "Summary : PTX business line - BT1 and the PTX cop product are experiencing inte…" at bounding box center [403, 217] width 232 height 16
copy li "PTX business line - BT1 and the PTX cop product are experiencing"
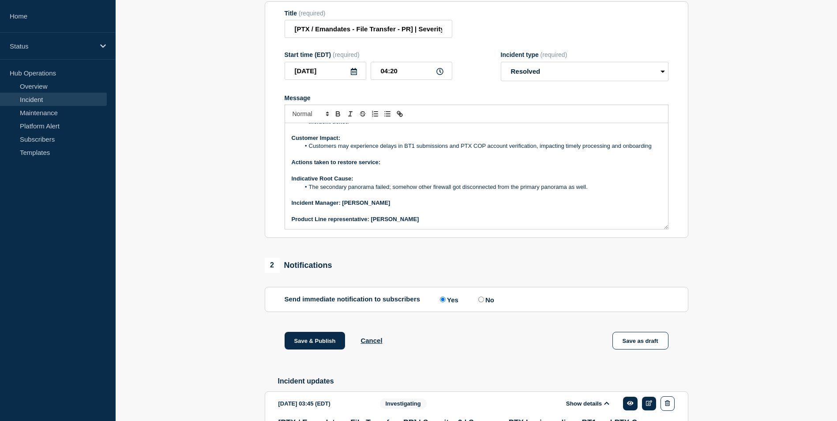
scroll to position [0, 0]
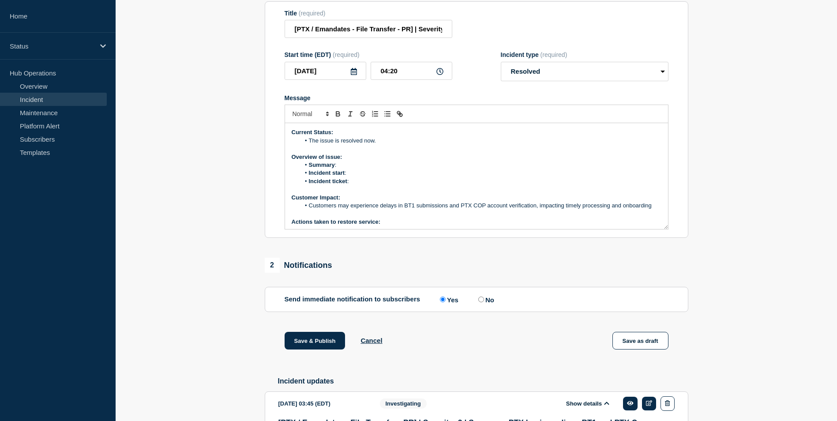
click at [346, 169] on li "Summary :" at bounding box center [480, 165] width 361 height 8
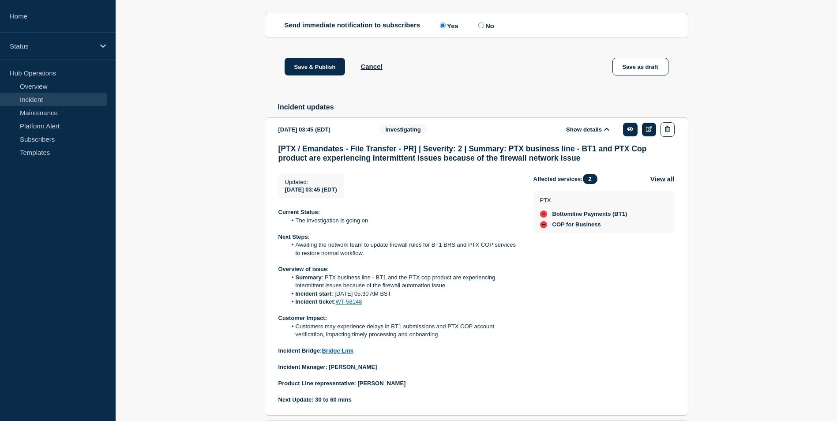
scroll to position [506, 0]
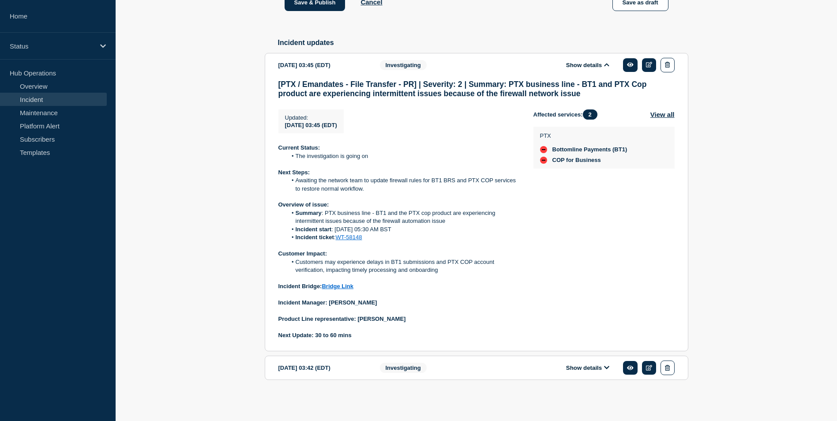
drag, startPoint x: 336, startPoint y: 228, endPoint x: 410, endPoint y: 232, distance: 74.2
click at [410, 232] on li "Incident start : 22nd August 05:30 AM BST" at bounding box center [403, 229] width 232 height 8
copy li "22nd August 05:30 AM BST"
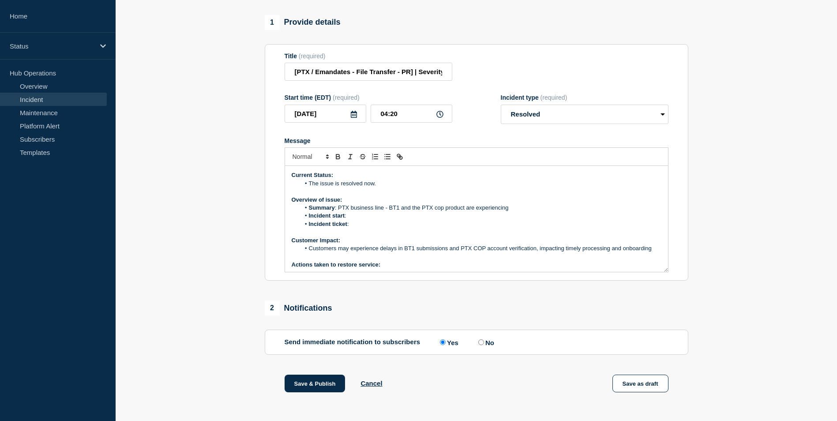
scroll to position [109, 0]
click at [352, 221] on li "Incident start :" at bounding box center [480, 217] width 361 height 8
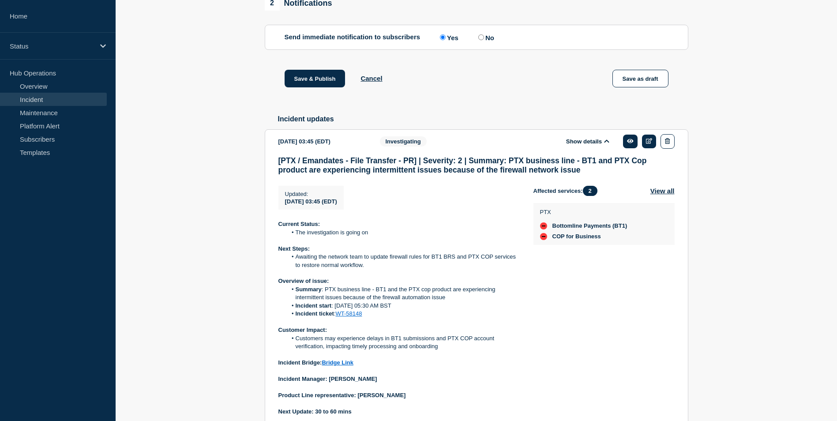
scroll to position [418, 0]
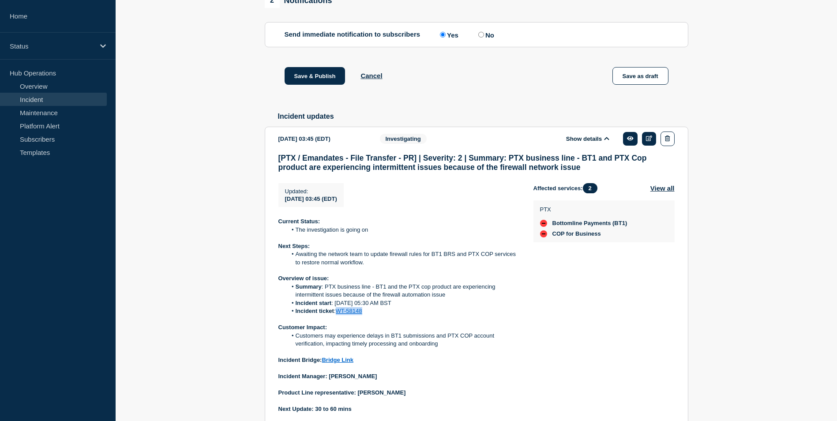
drag, startPoint x: 337, startPoint y: 326, endPoint x: 366, endPoint y: 326, distance: 29.6
click at [366, 315] on li "Incident ticket : WT-58148" at bounding box center [403, 311] width 232 height 8
copy link "WT-58148"
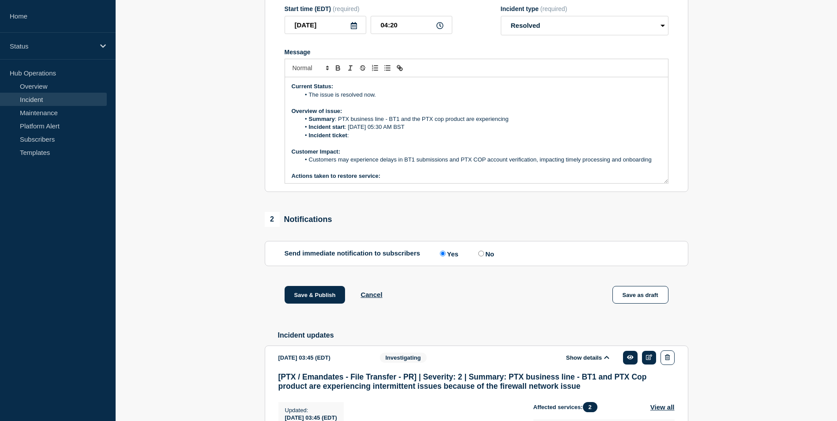
scroll to position [109, 0]
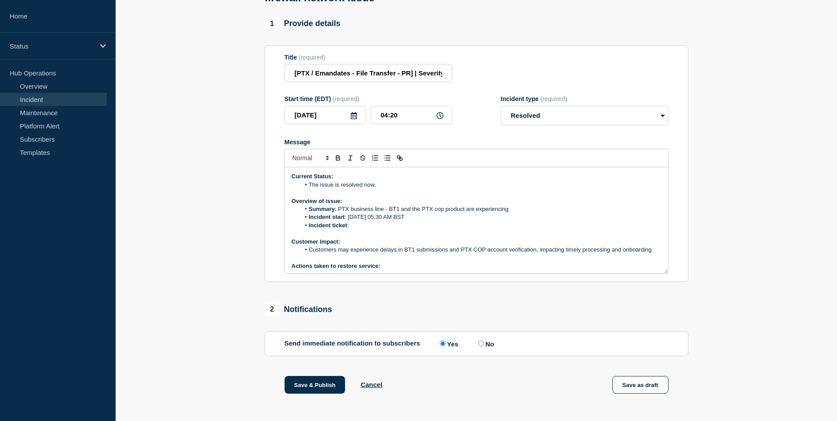
click at [356, 229] on li "Incident ticket :" at bounding box center [480, 225] width 361 height 8
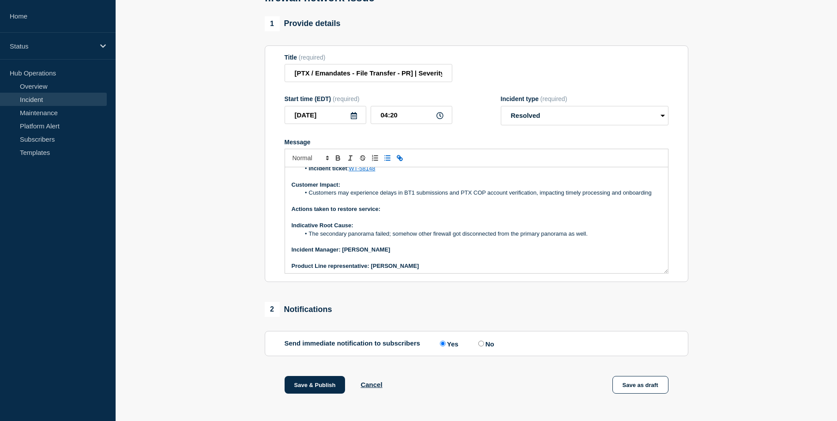
click at [440, 221] on p "Message" at bounding box center [477, 217] width 370 height 8
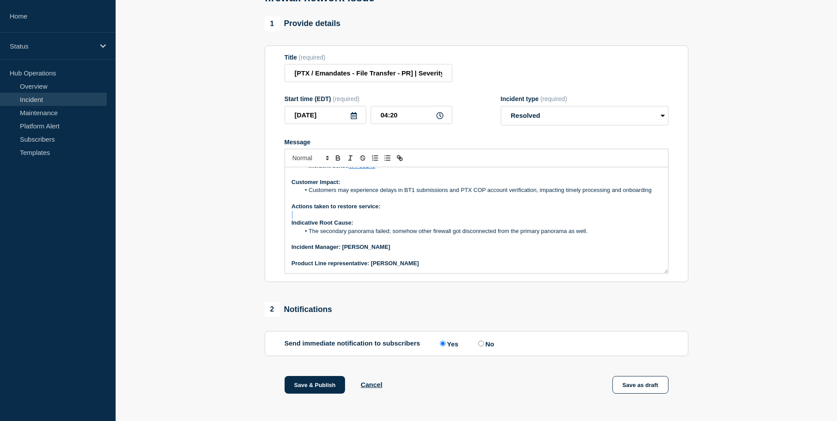
click at [440, 219] on p "Message" at bounding box center [477, 215] width 370 height 8
drag, startPoint x: 440, startPoint y: 227, endPoint x: 429, endPoint y: 224, distance: 11.3
click at [432, 219] on p "Message" at bounding box center [477, 215] width 370 height 8
drag, startPoint x: 391, startPoint y: 224, endPoint x: 300, endPoint y: 247, distance: 93.9
click at [309, 241] on div "Current Status: The issue is resolved now. Overview of issue: Summary : PTX bus…" at bounding box center [476, 220] width 383 height 106
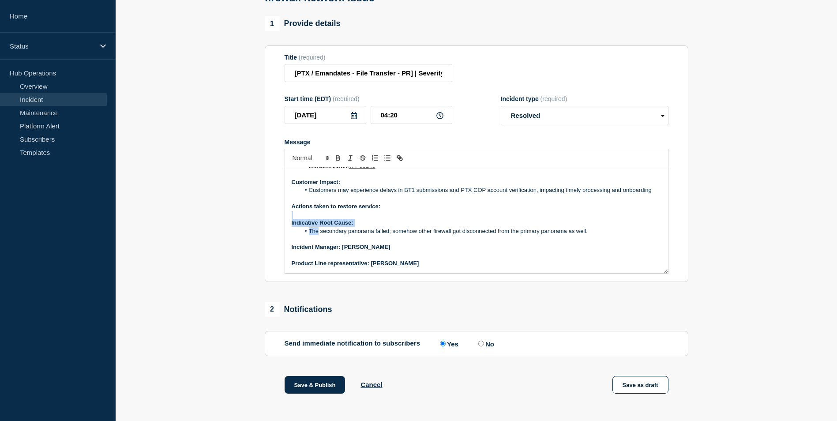
click at [292, 235] on ol "The secondary panorama failed; somehow other firewall got disconnected from the…" at bounding box center [477, 231] width 370 height 8
drag, startPoint x: 290, startPoint y: 233, endPoint x: 591, endPoint y: 243, distance: 301.4
click at [591, 243] on div "Current Status: The issue is resolved now. Overview of issue: Summary : PTX bus…" at bounding box center [476, 220] width 383 height 106
copy div "Indicative Root Cause: The secondary panorama failed; somehow other firewall go…"
click at [413, 267] on p "Product Line representative: Utkarsh Gupta" at bounding box center [477, 263] width 370 height 8
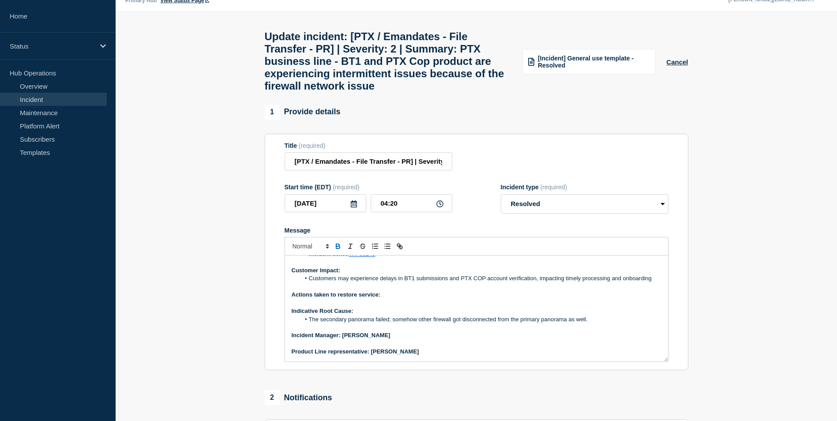
click at [385, 299] on p "Actions taken to restore service:" at bounding box center [477, 295] width 370 height 8
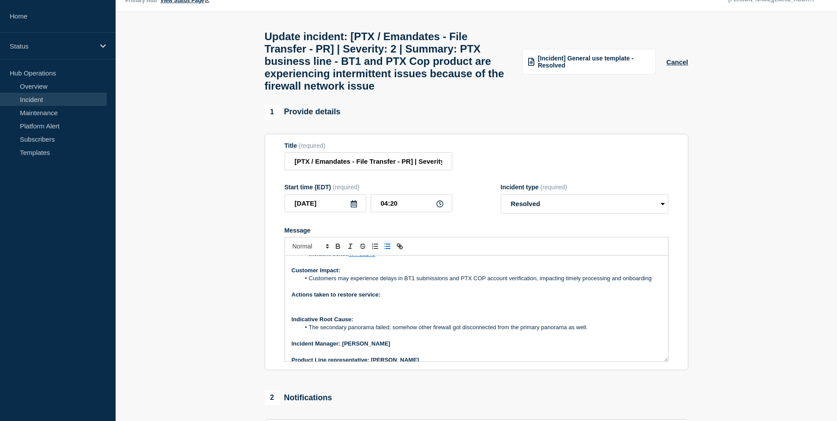
click at [391, 250] on icon "Toggle bulleted list" at bounding box center [387, 246] width 8 height 8
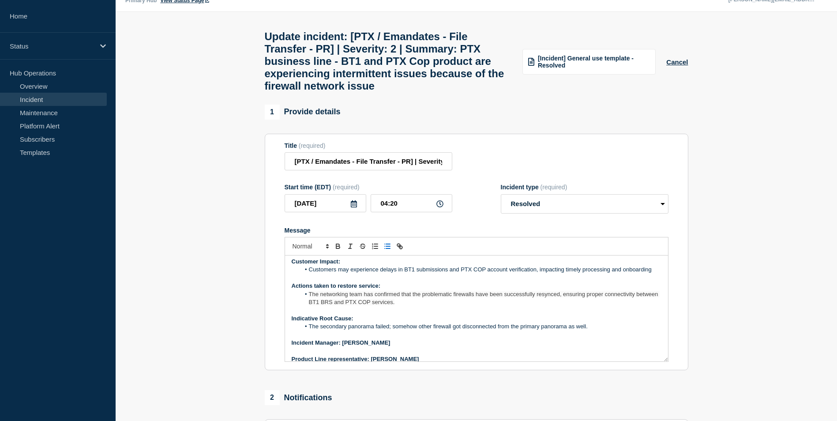
scroll to position [76, 0]
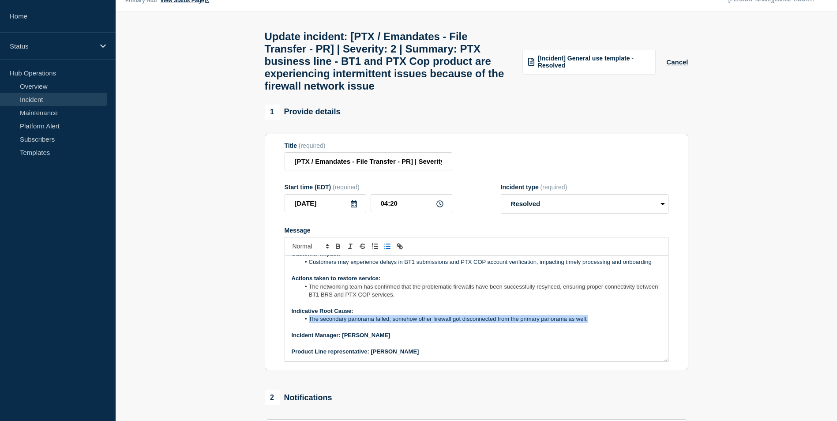
drag, startPoint x: 309, startPoint y: 330, endPoint x: 597, endPoint y: 331, distance: 288.0
click at [597, 323] on li "The secondary panorama failed; somehow other firewall got disconnected from the…" at bounding box center [480, 319] width 361 height 8
copy li "The secondary panorama failed; somehow other firewall got disconnected from the…"
drag, startPoint x: 385, startPoint y: 339, endPoint x: 373, endPoint y: 335, distance: 12.1
click at [384, 331] on p "Message" at bounding box center [477, 327] width 370 height 8
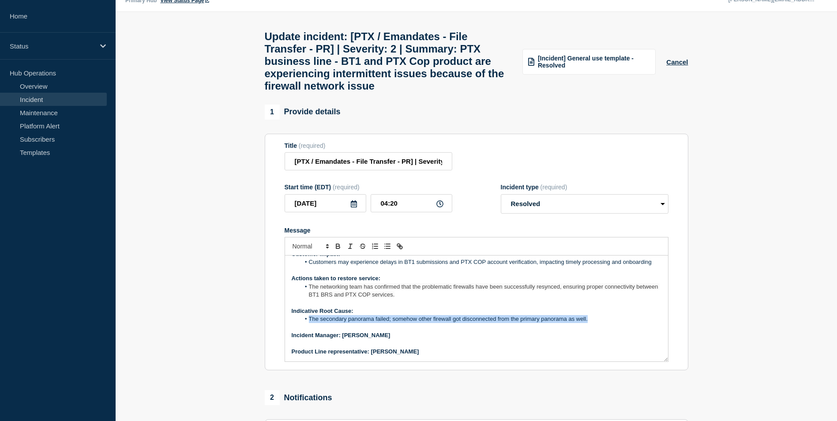
drag, startPoint x: 310, startPoint y: 329, endPoint x: 613, endPoint y: 329, distance: 303.5
click at [613, 323] on li "The secondary panorama failed; somehow other firewall got disconnected from the…" at bounding box center [480, 319] width 361 height 8
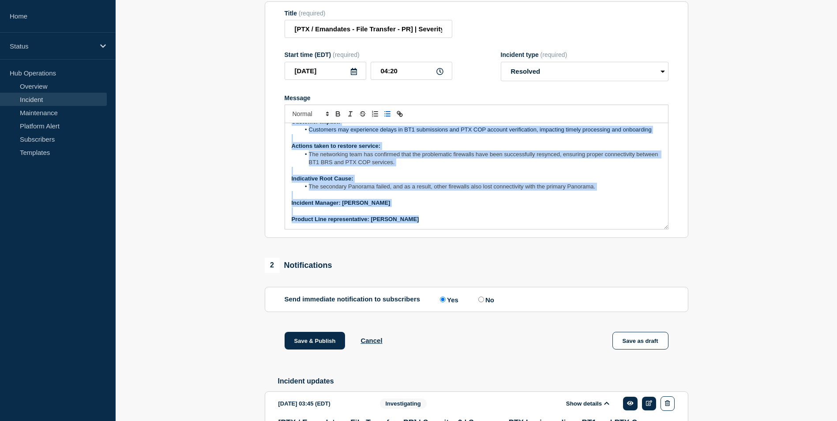
drag, startPoint x: 289, startPoint y: 144, endPoint x: 472, endPoint y: 255, distance: 214.0
click at [472, 255] on div "1 Provide details Title (required) [PTX / Emandates - File Transfer - PR] | Sev…" at bounding box center [476, 359] width 434 height 774
copy div "Current Status: The issue is resolved now. Overview of issue: Summary : PTX bus…"
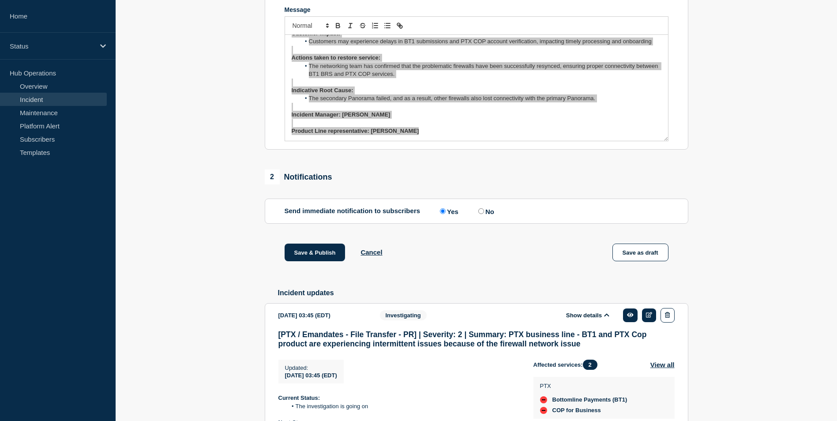
scroll to position [0, 0]
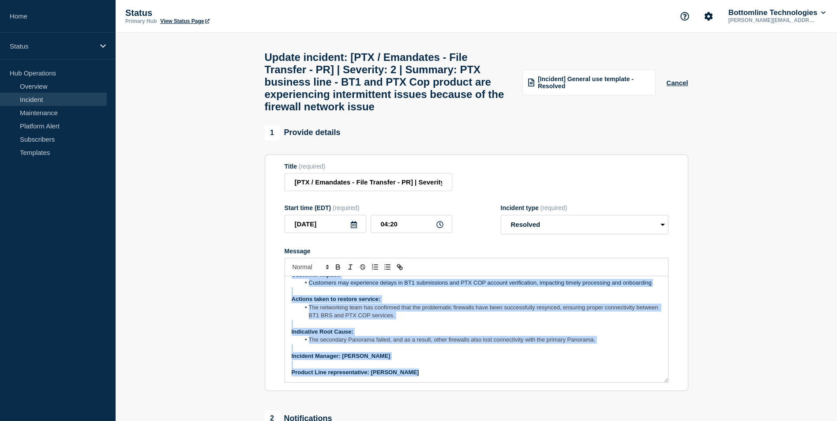
click at [569, 328] on p "Message" at bounding box center [477, 324] width 370 height 8
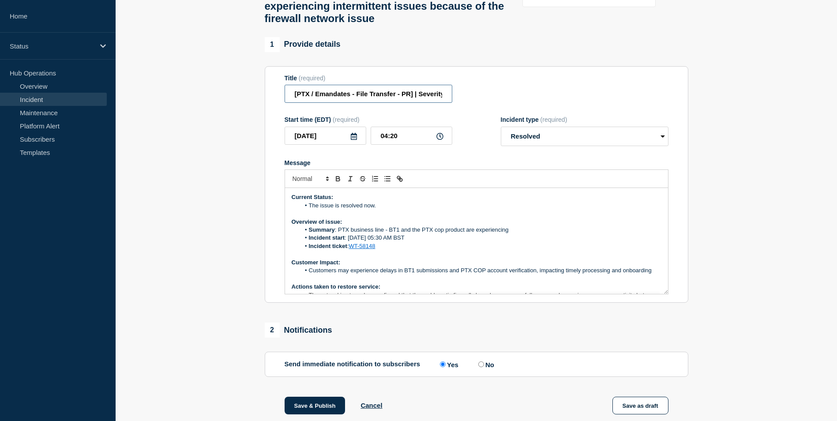
click at [417, 103] on input "[PTX / Emandates - File Transfer - PR] | Severity: 2 | Summary: PTX business li…" at bounding box center [369, 94] width 168 height 18
click at [410, 103] on input "[PTX / Emandates - File Transfer - PR] | Severity: 2 | Summary: PTX business li…" at bounding box center [369, 94] width 168 height 18
drag, startPoint x: 390, startPoint y: 240, endPoint x: 507, endPoint y: 240, distance: 117.3
click at [507, 234] on li "Summary : PTX business line - BT1 and the PTX cop product are experiencing" at bounding box center [480, 230] width 361 height 8
copy li "BT1 and the PTX cop product are experiencing"
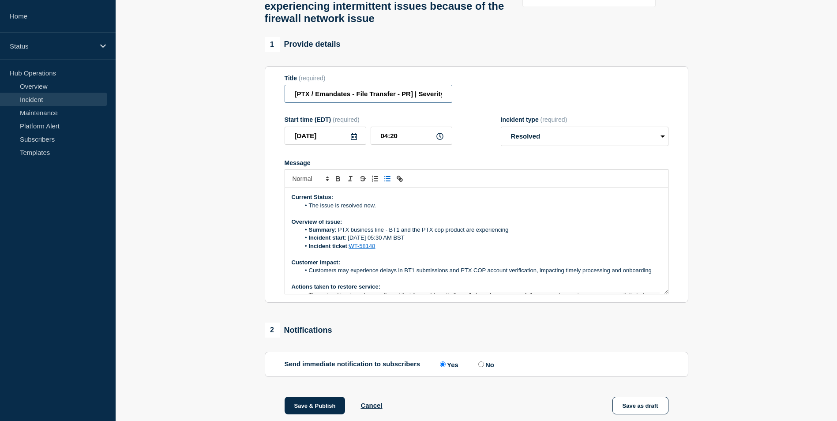
drag, startPoint x: 315, startPoint y: 106, endPoint x: 395, endPoint y: 108, distance: 80.3
click at [395, 103] on input "[PTX / Emandates - File Transfer - PR] | Severity: 2 | Summary: PTX business li…" at bounding box center [369, 94] width 168 height 18
paste input "BT1 and the PTX cop product are experiencing"
click at [407, 103] on input "[PTX / BT1 and the PTX cop product are experiencing - PR] | Severity: 2 | Summa…" at bounding box center [369, 94] width 168 height 18
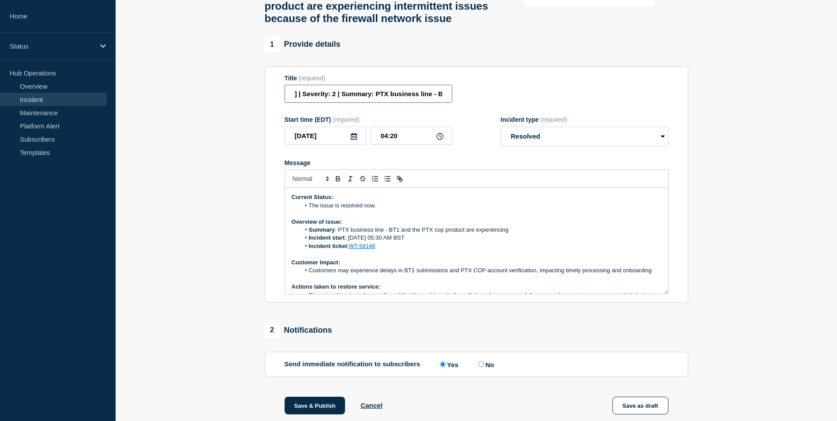
scroll to position [0, 159]
click at [308, 103] on input "[PTX / BT1 and the PTX cop product are experiencing - PR] | Severity: 2 | Summa…" at bounding box center [369, 94] width 168 height 18
click at [320, 103] on input "[PTX / BT1 and the PTX PR] | Severity: 2 | Summary: PTX business line - BT1 and…" at bounding box center [369, 94] width 168 height 18
click at [420, 103] on input "[PTX / BT1 and the PTX PR | Severity: 2 | Summary: PTX business line - BT1 and …" at bounding box center [369, 94] width 168 height 18
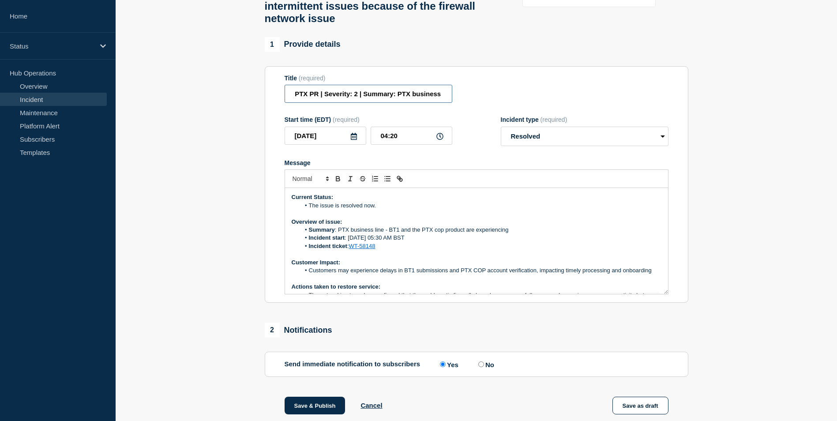
click at [295, 103] on input "[PTX / BT1 and the PTX PR | Severity: 2 | Summary: PTX business line - BT1 and …" at bounding box center [369, 94] width 168 height 18
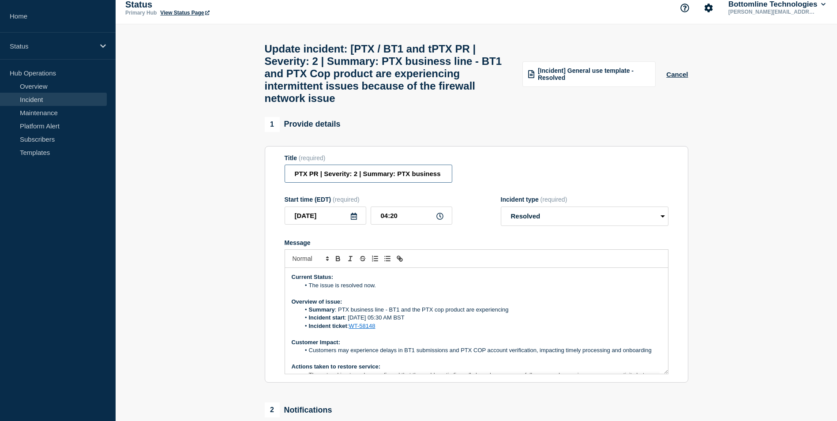
scroll to position [0, 0]
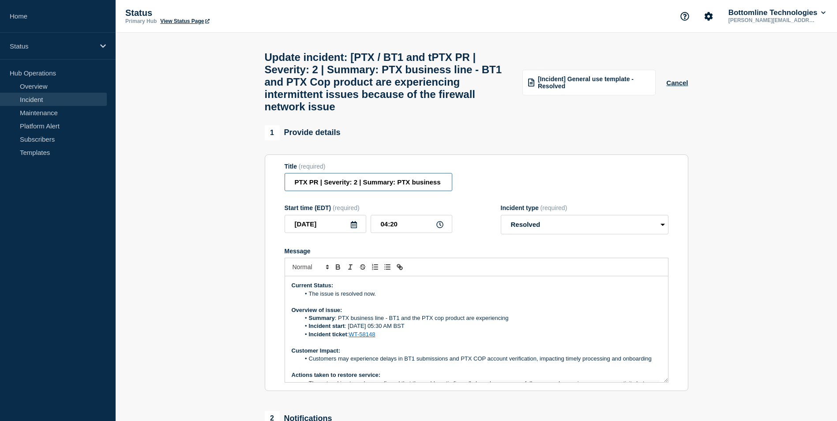
click at [311, 191] on input "[PTX / BT1 and tPTX PR | Severity: 2 | Summary: PTX business line - BT1 and PTX…" at bounding box center [369, 182] width 168 height 18
click at [346, 191] on input "[PTX / BT1 and tPTX PR | Severity: 2 | Summary: PTX business line - BT1 and PTX…" at bounding box center [369, 182] width 168 height 18
click at [295, 191] on input "[PTX / BT1 and PTX PR | Severity: 2 | Summary: PTX business line - BT1 and PTX …" at bounding box center [369, 182] width 168 height 18
click at [353, 191] on input "[PTX / BT1 and PTX PR | Severity: 2 | Summary: PTX business line - BT1 and PTX …" at bounding box center [369, 182] width 168 height 18
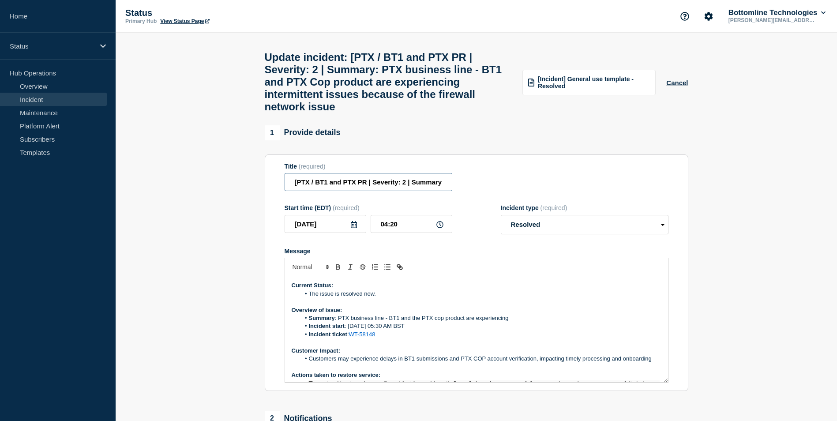
click at [358, 191] on input "[PTX / BT1 and PTX PR | Severity: 2 | Summary: PTX business line - BT1 and PTX …" at bounding box center [369, 182] width 168 height 18
click at [356, 191] on input "[PTX / BT1 and PTX PR | Severity: 2 | Summary: PTX business line - BT1 and PTX …" at bounding box center [369, 182] width 168 height 18
click at [394, 188] on input "[PTX / BT1 and PTX PR | Severity: 2 | Summary: PTX business line - BT1 and PTX …" at bounding box center [369, 182] width 168 height 18
click at [366, 191] on input "[PTX / BT1 and PTX PR | Severity: 2 | Summary: PTX business line - BT1 and PTX …" at bounding box center [369, 182] width 168 height 18
click at [354, 191] on input "[PTX / BT1 and PTX PR | Severity: 2 | Summary: PTX business line - BT1 and PTX …" at bounding box center [369, 182] width 168 height 18
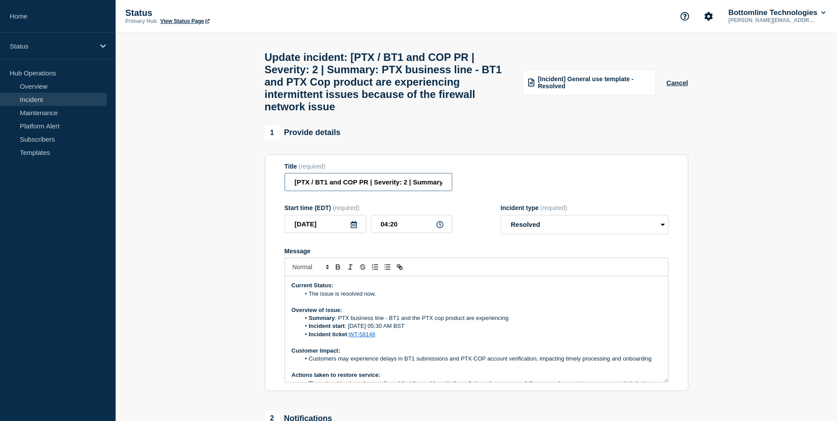
click at [415, 191] on input "[PTX / BT1 and COP PR | Severity: 2 | Summary: PTX business line - BT1 and PTX …" at bounding box center [369, 182] width 168 height 18
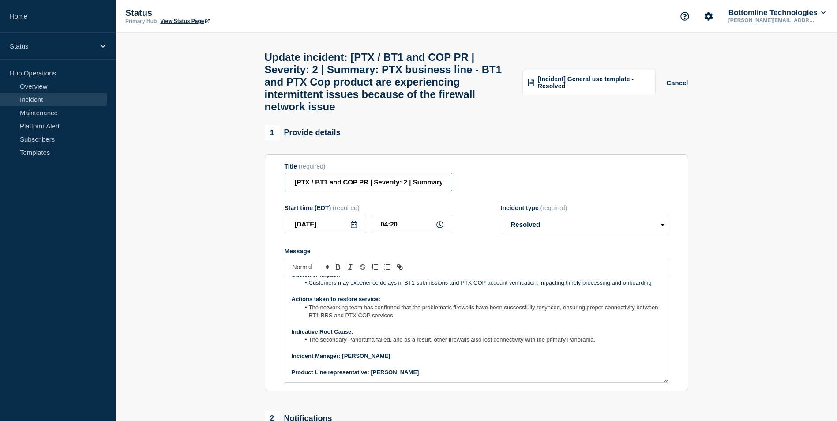
scroll to position [32, 0]
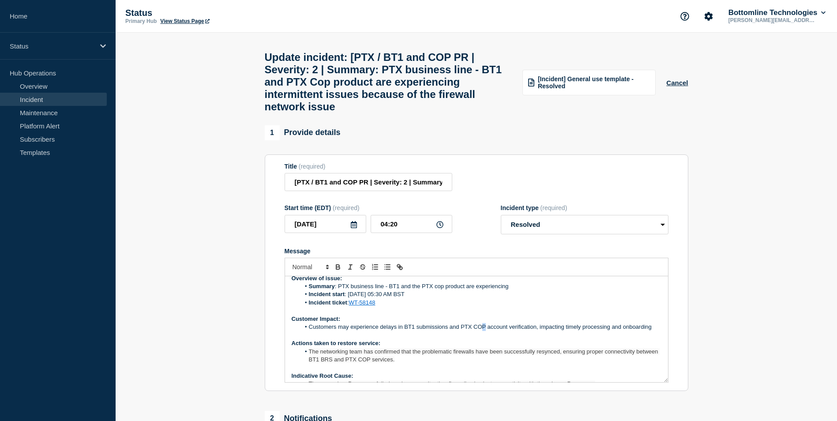
click at [483, 331] on li "Customers may experience delays in BT1 submissions and PTX COP account verifica…" at bounding box center [480, 327] width 361 height 8
click at [486, 339] on p "Message" at bounding box center [477, 335] width 370 height 8
click at [483, 331] on li "Customers may experience delays in BT1 submissions and PTX COP account verifica…" at bounding box center [480, 327] width 361 height 8
click at [489, 339] on p "Message" at bounding box center [477, 335] width 370 height 8
click at [485, 331] on li "Customers may experience delays in BT1 submissions and PTX COP account verifica…" at bounding box center [480, 327] width 361 height 8
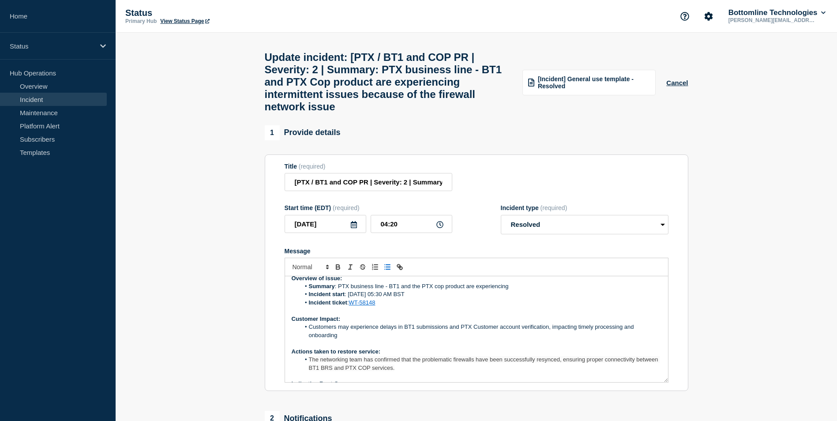
click at [472, 339] on li "Customers may experience delays in BT1 submissions and PTX Customer account ver…" at bounding box center [480, 331] width 361 height 16
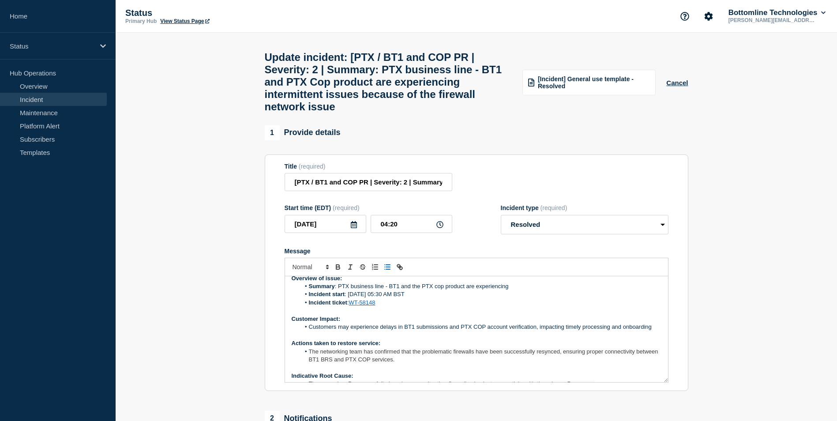
click at [486, 331] on li "Customers may experience delays in BT1 submissions and PTX COP account verifica…" at bounding box center [480, 327] width 361 height 8
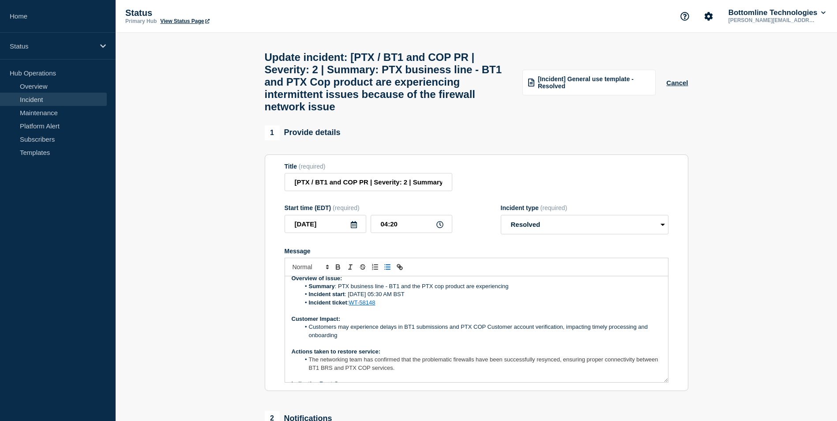
click at [486, 337] on li "Customers may experience delays in BT1 submissions and PTX COP Customer account…" at bounding box center [480, 331] width 361 height 16
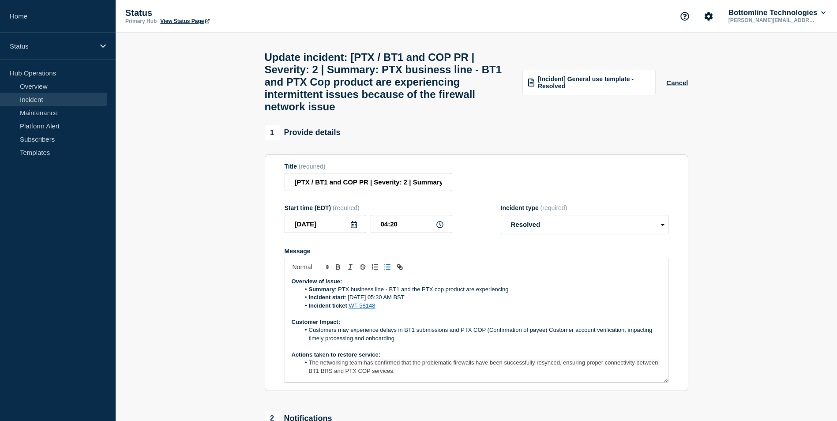
scroll to position [44, 0]
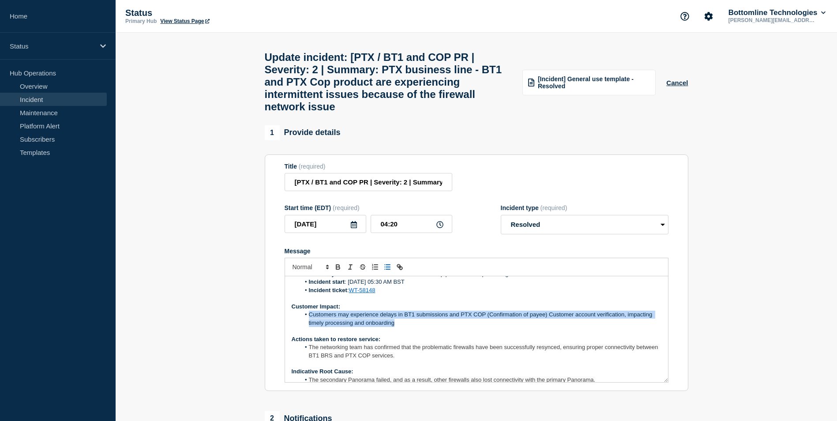
drag, startPoint x: 309, startPoint y: 324, endPoint x: 406, endPoint y: 338, distance: 98.1
click at [406, 327] on li "Customers may experience delays in BT1 submissions and PTX COP (Confirmation of…" at bounding box center [480, 319] width 361 height 16
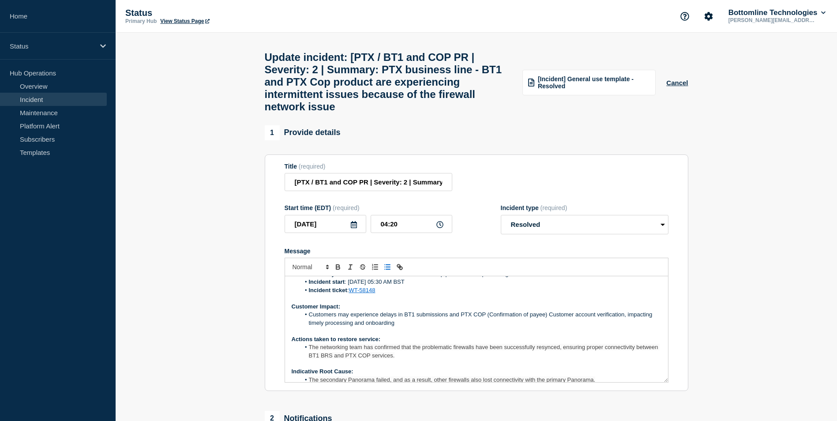
click at [508, 335] on p "Message" at bounding box center [477, 331] width 370 height 8
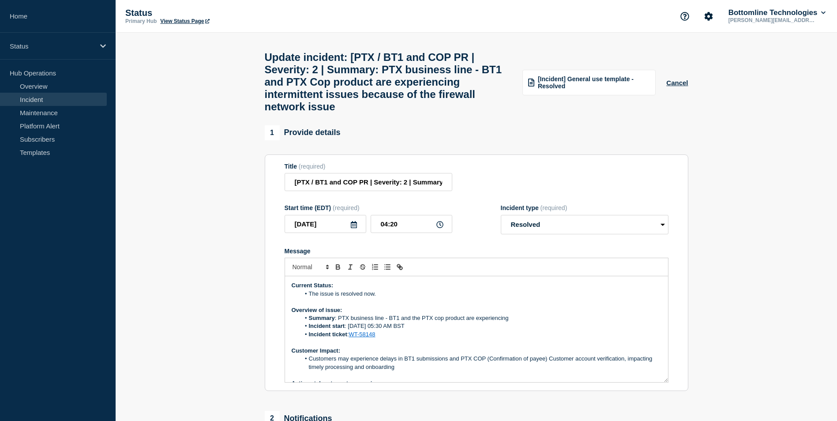
click at [477, 56] on h1 "Update incident: [PTX / BT1 and COP PR | Severity: 2 | Summary: PTX business li…" at bounding box center [388, 82] width 247 height 62
click at [497, 57] on h1 "Update incident: [PTX / BT1 and COP PR | Severity: 2 | Summary: PTX business li…" at bounding box center [388, 82] width 247 height 62
click at [478, 57] on h1 "Update incident: [PTX / BT1 and COP PR | Severity: 2 | Summary: PTX business li…" at bounding box center [388, 82] width 247 height 62
click at [496, 61] on h1 "Update incident: [PTX / BT1 and COP PR | Severity: 2 | Summary: PTX business li…" at bounding box center [388, 82] width 247 height 62
click at [368, 191] on input "[PTX / BT1 and COP PR | Severity: 2 | Summary: PTX business line - BT1 and PTX …" at bounding box center [369, 182] width 168 height 18
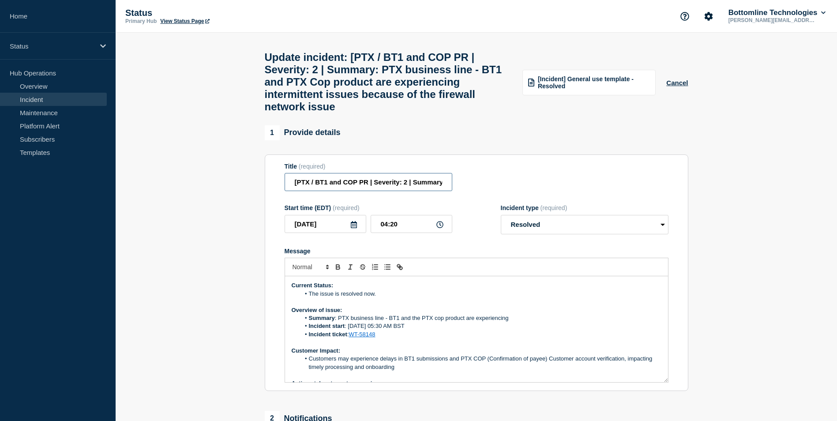
scroll to position [0, 0]
click at [367, 191] on input "[PTX / BT1 and COP PR | Severity: 2 | Summary: PTX business line - BT1 and PTX …" at bounding box center [369, 181] width 168 height 18
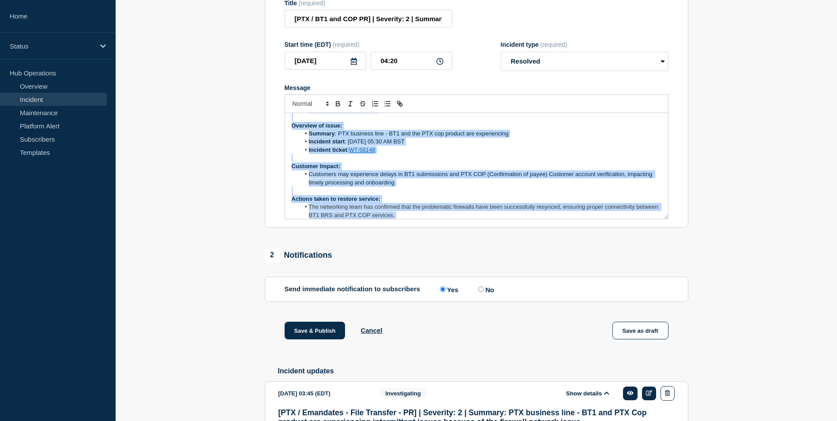
scroll to position [84, 0]
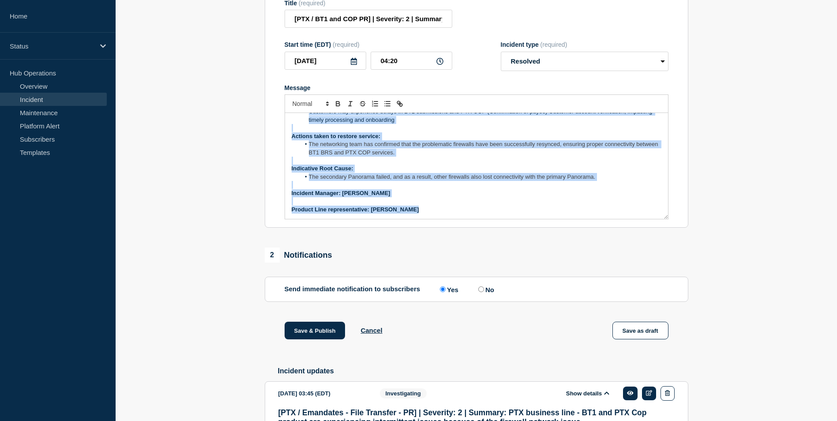
drag, startPoint x: 291, startPoint y: 132, endPoint x: 436, endPoint y: 238, distance: 179.3
click at [436, 228] on section "Title (required) [PTX / BT1 and COP PR] | Severity: 2 | Summary: PTX business l…" at bounding box center [476, 109] width 423 height 237
click at [460, 205] on p "Message" at bounding box center [477, 201] width 370 height 8
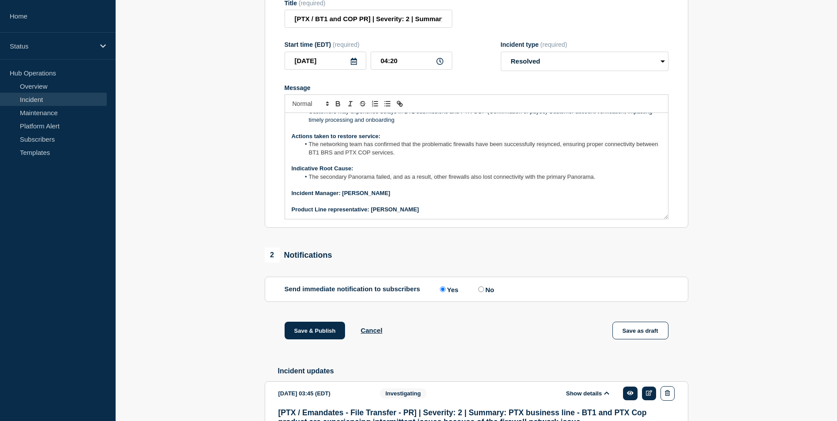
click at [356, 155] on span "The networking team has confirmed that the problematic firewalls have been succ…" at bounding box center [484, 148] width 351 height 15
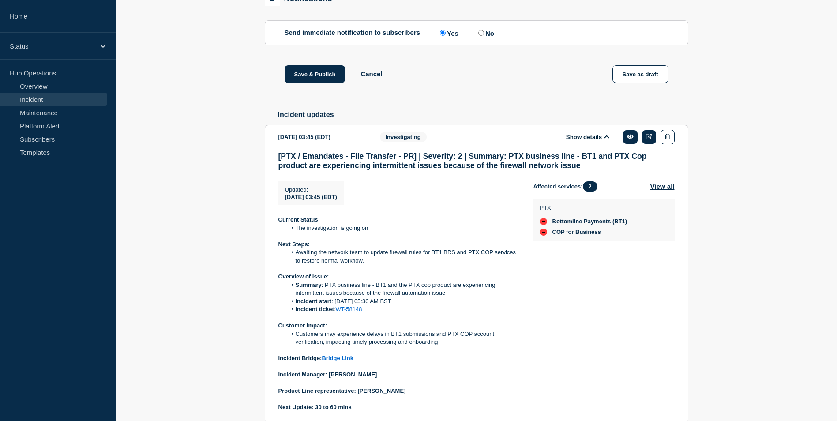
scroll to position [506, 0]
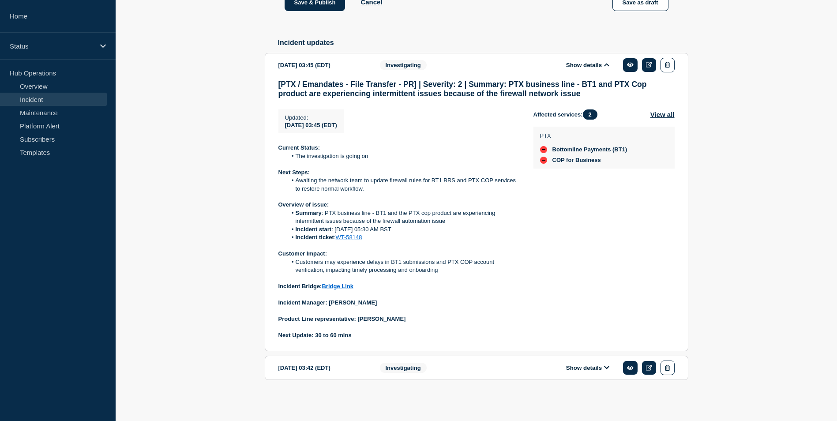
click at [609, 366] on button "Show details" at bounding box center [587, 367] width 49 height 7
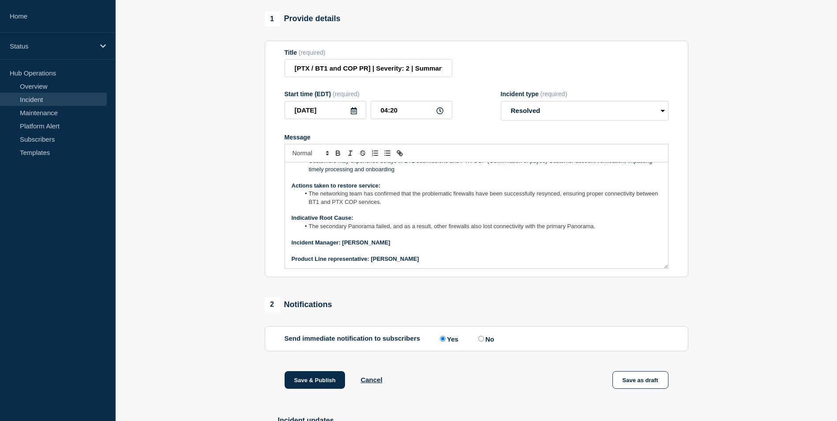
scroll to position [176, 0]
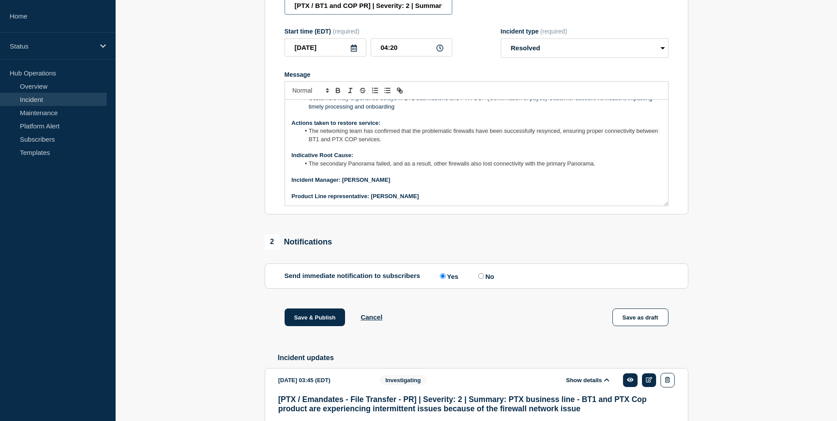
click at [313, 15] on input "[PTX / BT1 and COP PR] | Severity: 2 | Summary: PTX business line - BT1 and PTX…" at bounding box center [369, 5] width 168 height 18
click at [368, 15] on input "[PTX - BT1 and COP PR] | Severity: 2 | Summary: PTX business line - BT1 and PTX…" at bounding box center [369, 5] width 168 height 18
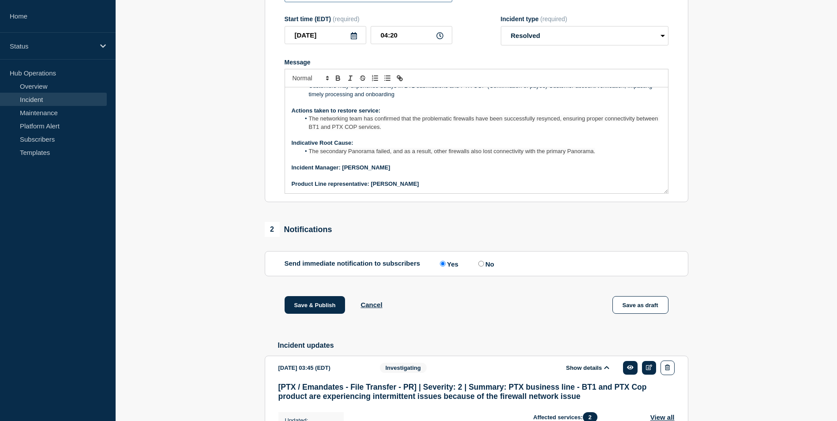
paste input "business line"
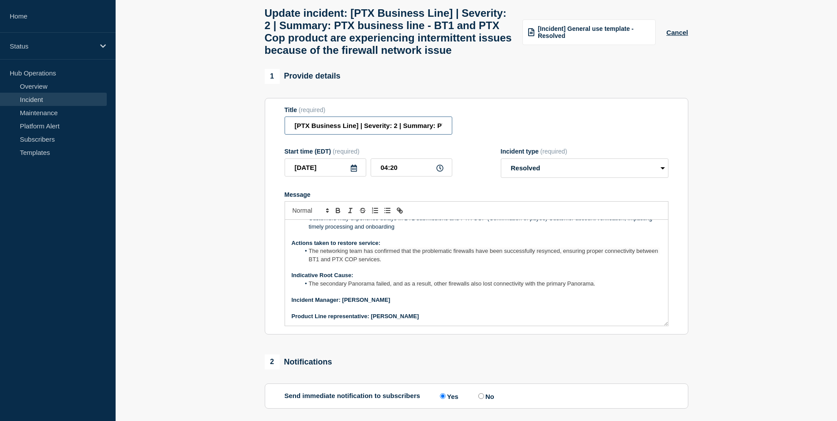
scroll to position [0, 0]
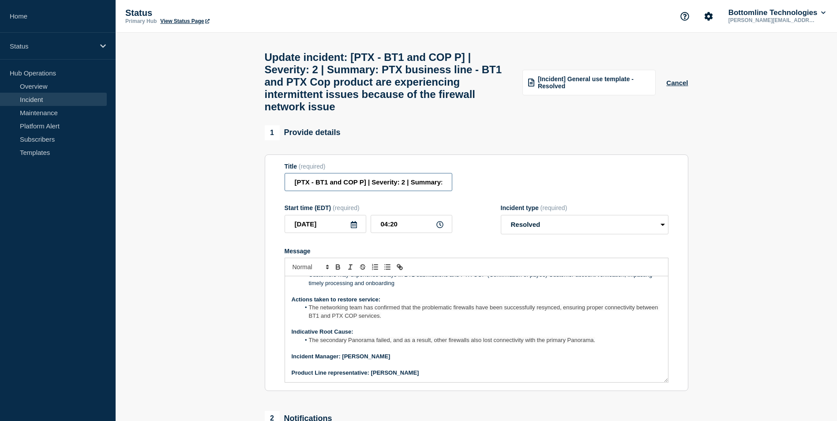
type input "[PTX - BT1 and COP PR] | Severity: 2 | Summary: PTX business line - BT1 and PTX…"
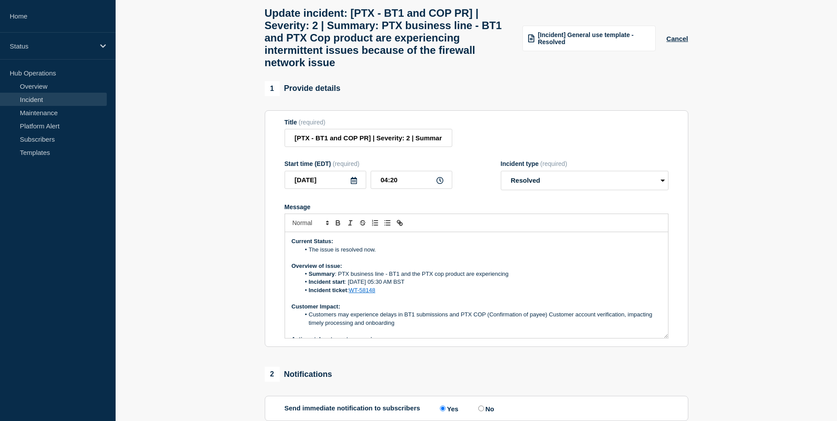
scroll to position [132, 0]
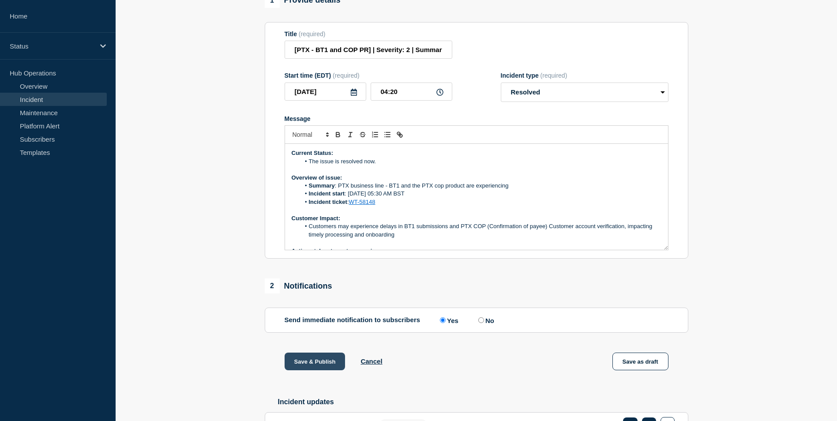
click at [315, 370] on button "Save & Publish" at bounding box center [315, 361] width 61 height 18
